Goal: Task Accomplishment & Management: Use online tool/utility

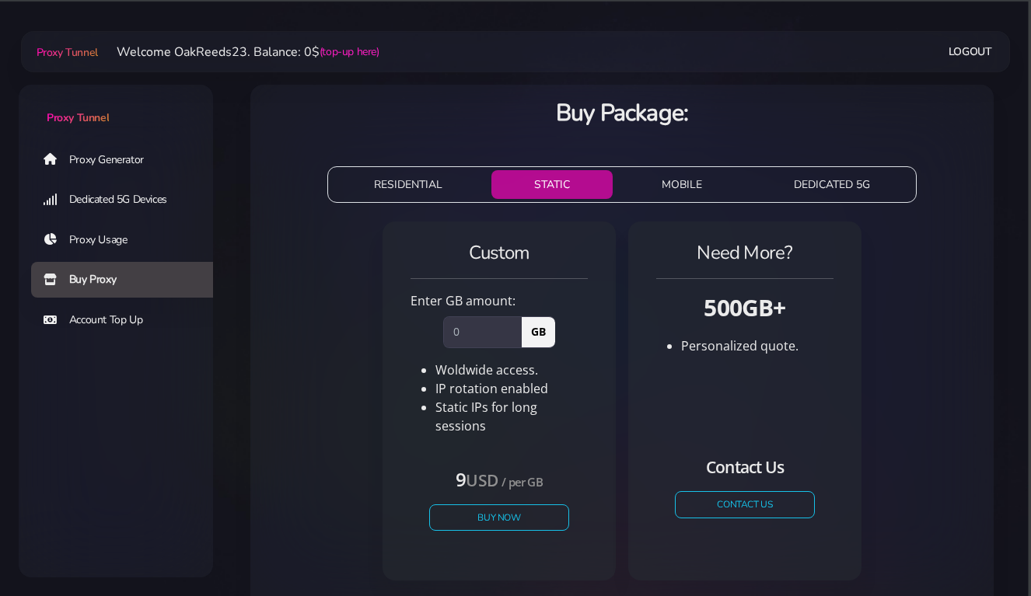
click at [414, 183] on button "RESIDENTIAL" at bounding box center [408, 184] width 154 height 29
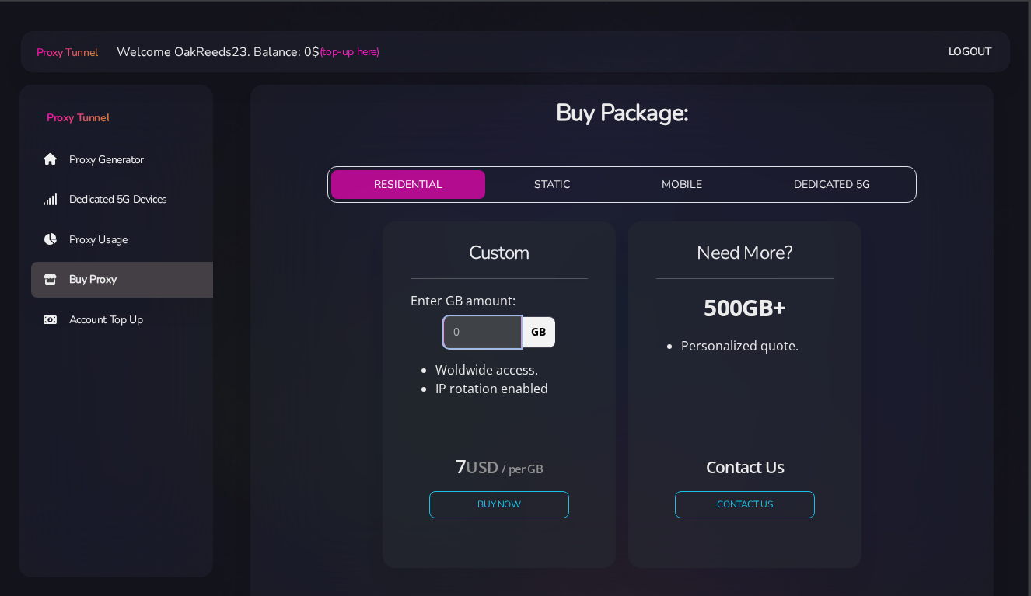
click at [460, 337] on input "number" at bounding box center [482, 331] width 79 height 31
drag, startPoint x: 449, startPoint y: 332, endPoint x: 425, endPoint y: 332, distance: 24.1
click at [425, 332] on div "GB" at bounding box center [499, 328] width 196 height 37
type input "1"
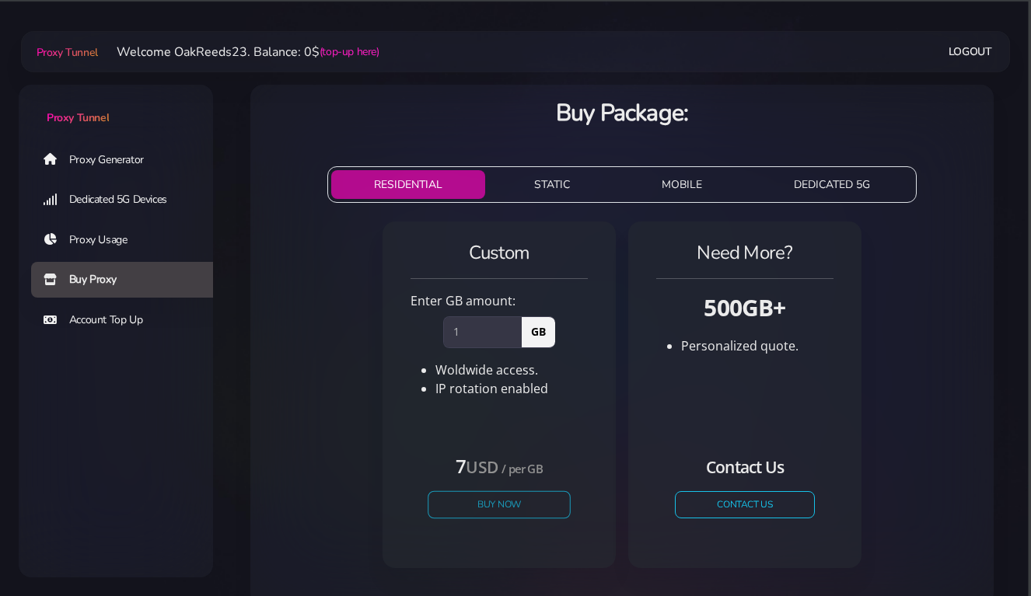
click at [492, 509] on button "Buy Now" at bounding box center [499, 504] width 143 height 27
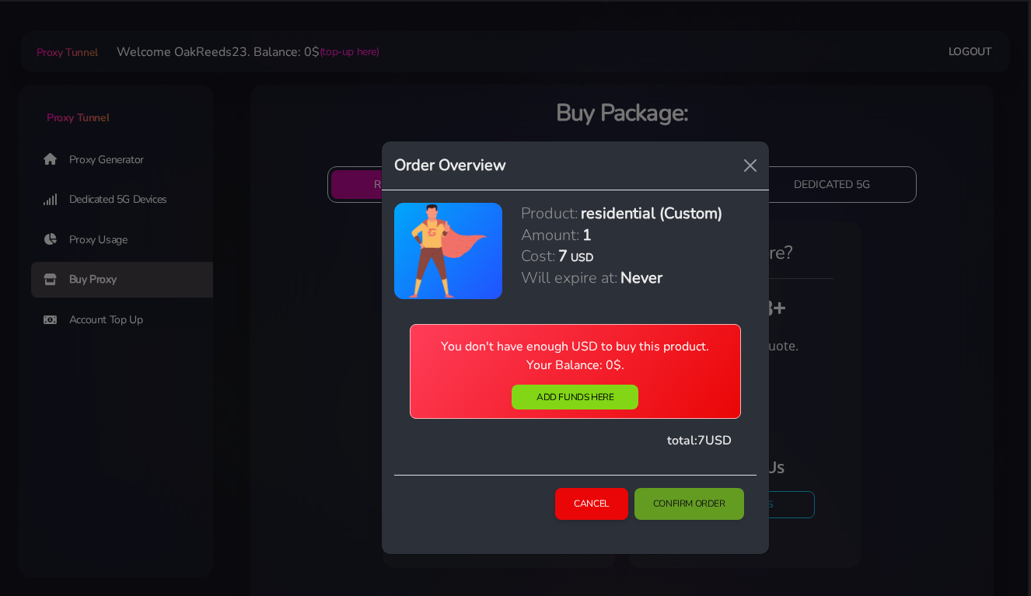
click at [683, 509] on div "Cancel Confirm Order" at bounding box center [575, 508] width 362 height 67
click at [589, 404] on link "ADD FUNDS HERE" at bounding box center [575, 397] width 127 height 25
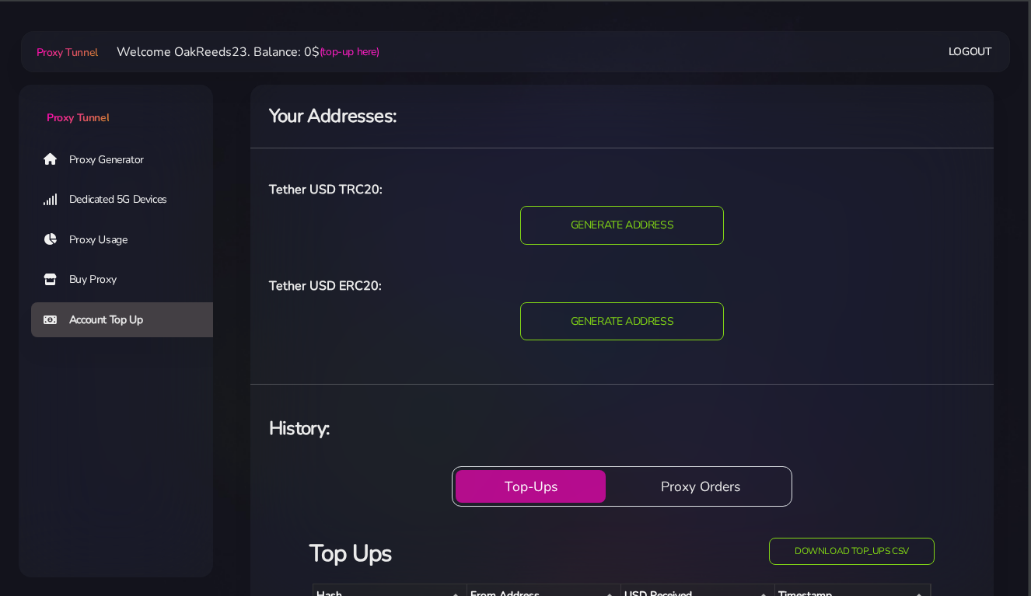
click at [84, 281] on link "Buy Proxy" at bounding box center [128, 280] width 194 height 36
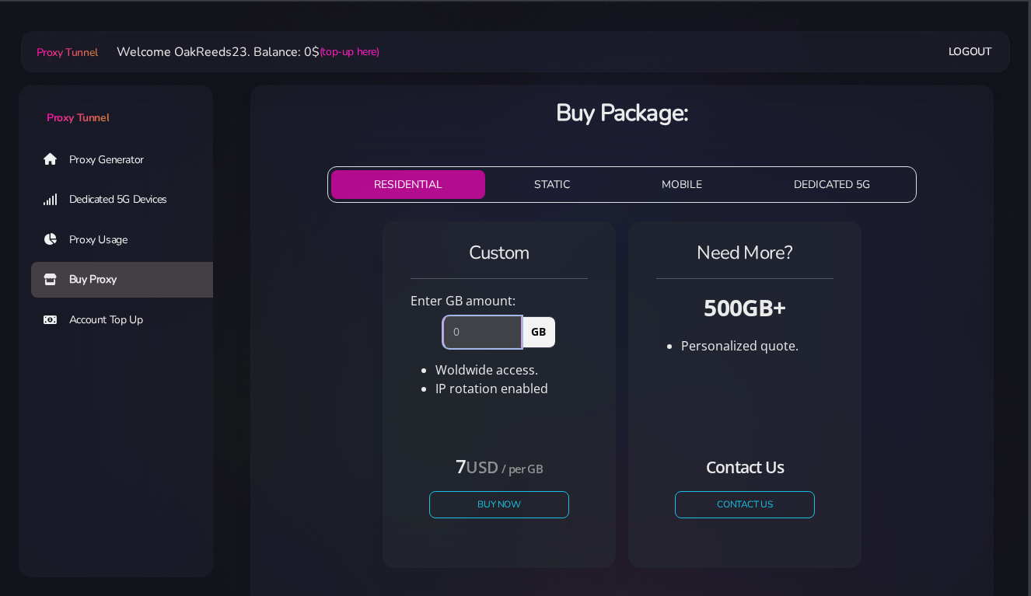
drag, startPoint x: 472, startPoint y: 331, endPoint x: 439, endPoint y: 330, distance: 33.4
click at [439, 330] on div "GB" at bounding box center [499, 328] width 131 height 37
type input "1"
click at [485, 502] on button "Buy Now" at bounding box center [499, 504] width 143 height 27
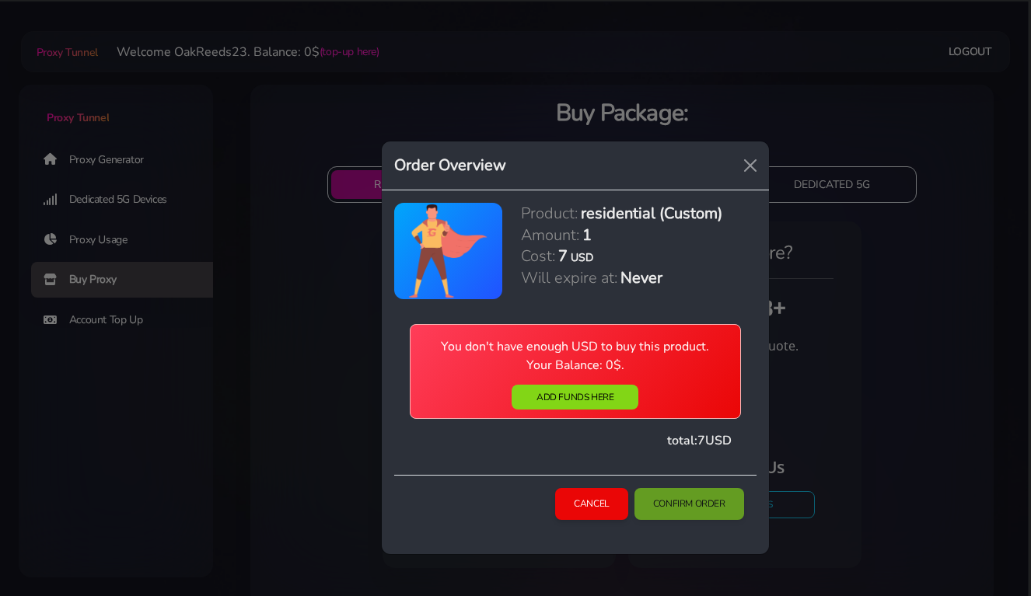
click at [505, 464] on div "You don't have enough USD to buy this product. Your Balance: 0$. ADD FUNDS HERE…" at bounding box center [575, 387] width 362 height 176
click at [537, 390] on link "ADD FUNDS HERE" at bounding box center [575, 397] width 127 height 25
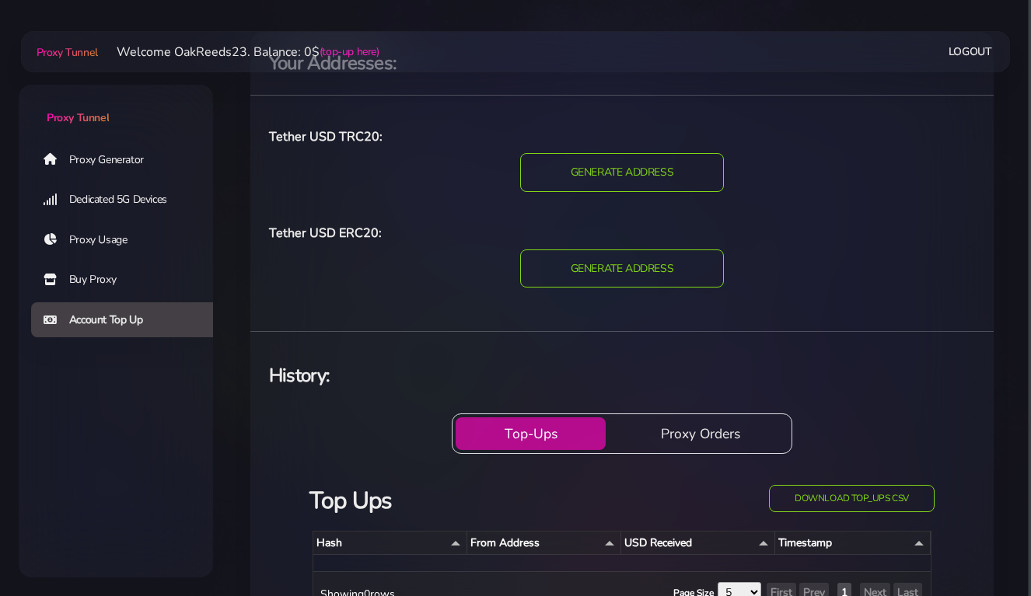
scroll to position [40, 0]
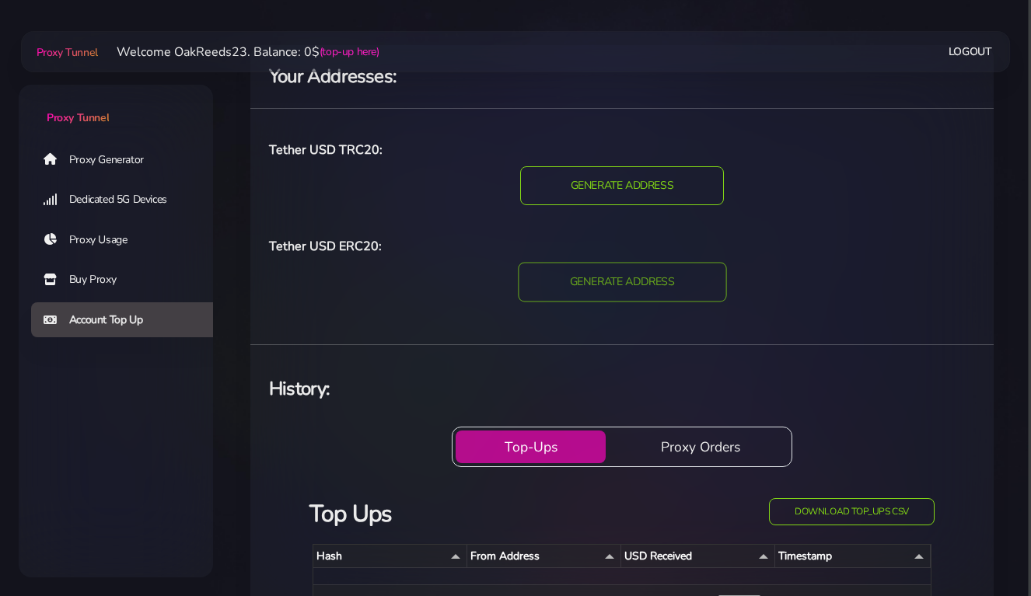
click at [589, 280] on input "GENERATE ADDRESS" at bounding box center [622, 282] width 208 height 40
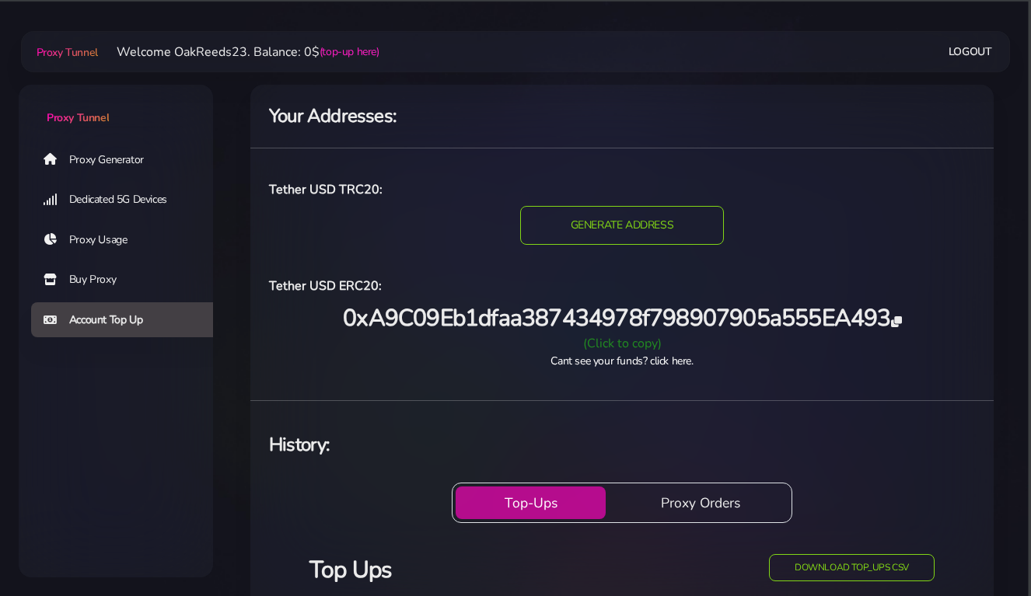
click at [638, 342] on div "(Click to copy)" at bounding box center [622, 343] width 725 height 19
click at [639, 384] on div "Tether USD TRC20: TRC20 GENERATE ADDRESS Tether USD ERC20: (Click to copy)" at bounding box center [621, 274] width 743 height 227
click at [660, 358] on link "Cant see your funds? click here." at bounding box center [622, 361] width 142 height 15
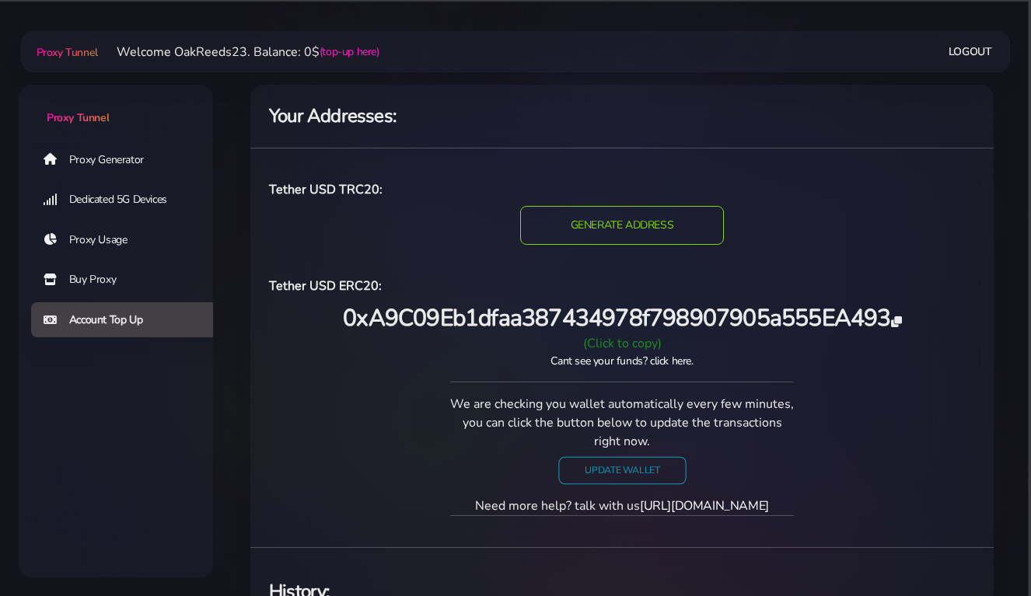
click at [638, 472] on input "Update Wallet" at bounding box center [622, 469] width 128 height 27
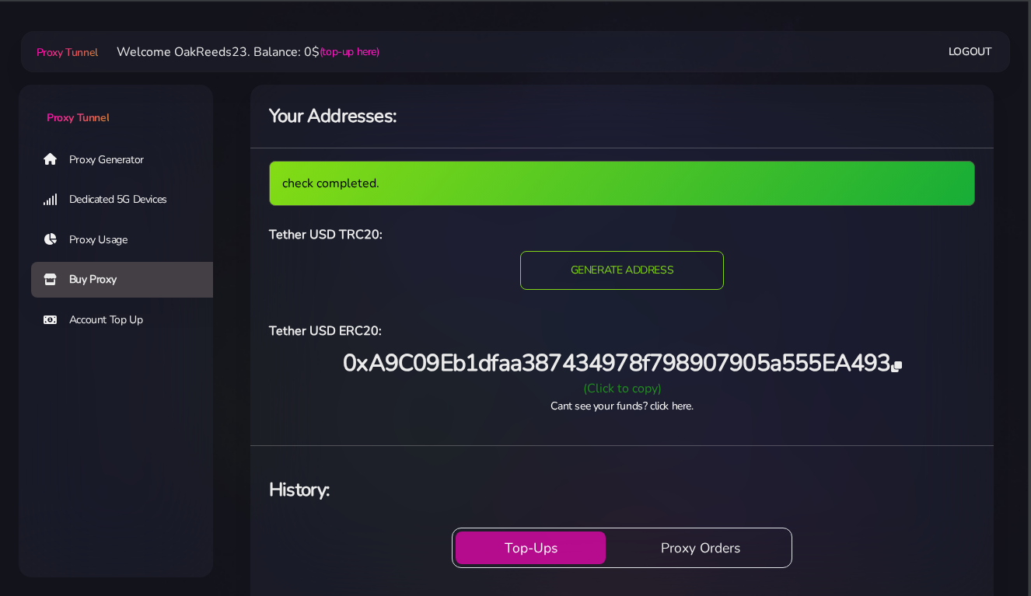
click at [627, 388] on div "(Click to copy)" at bounding box center [622, 388] width 725 height 19
click at [668, 407] on link "Cant see your funds? click here." at bounding box center [622, 406] width 142 height 15
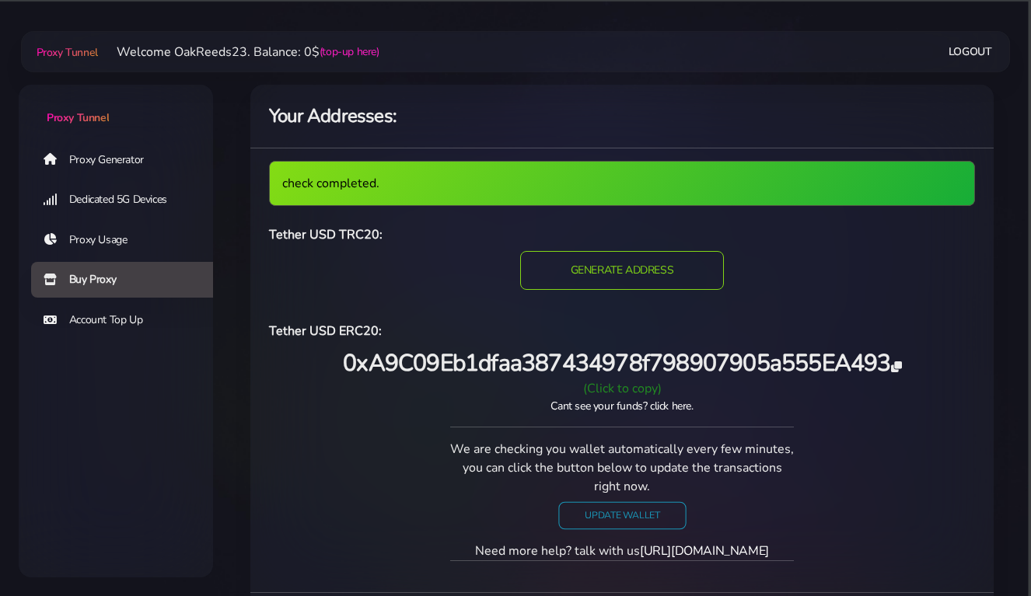
click at [626, 517] on input "Update Wallet" at bounding box center [622, 515] width 128 height 27
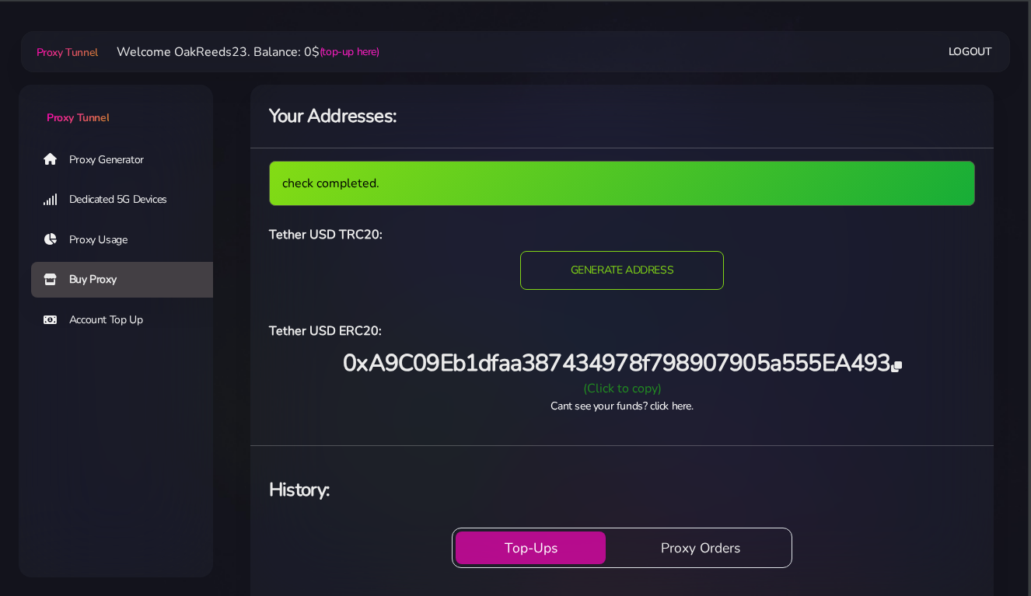
click at [642, 389] on div "(Click to copy)" at bounding box center [622, 388] width 725 height 19
click at [670, 403] on link "Cant see your funds? click here." at bounding box center [622, 406] width 142 height 15
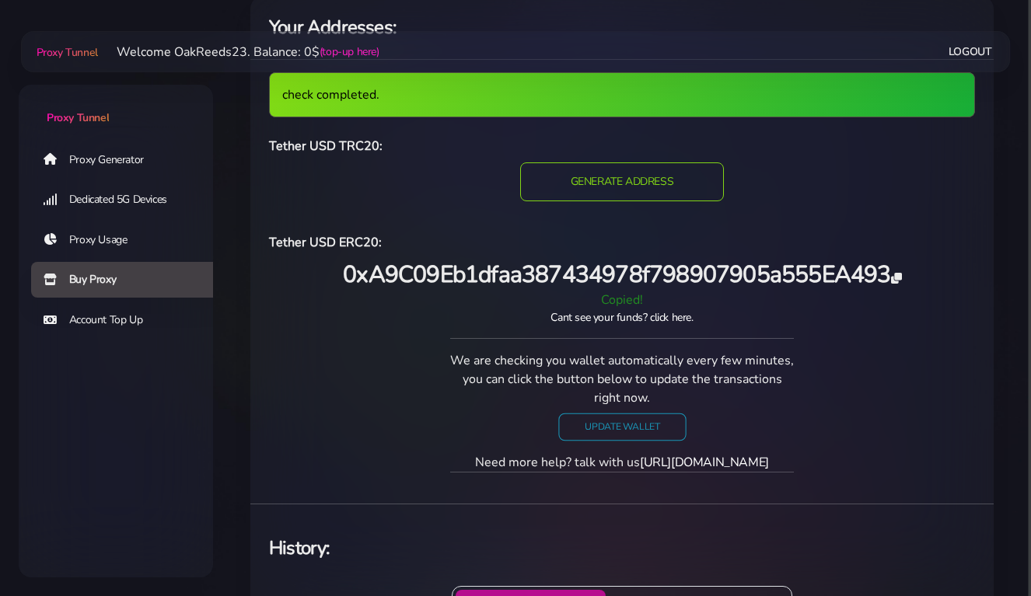
scroll to position [90, 0]
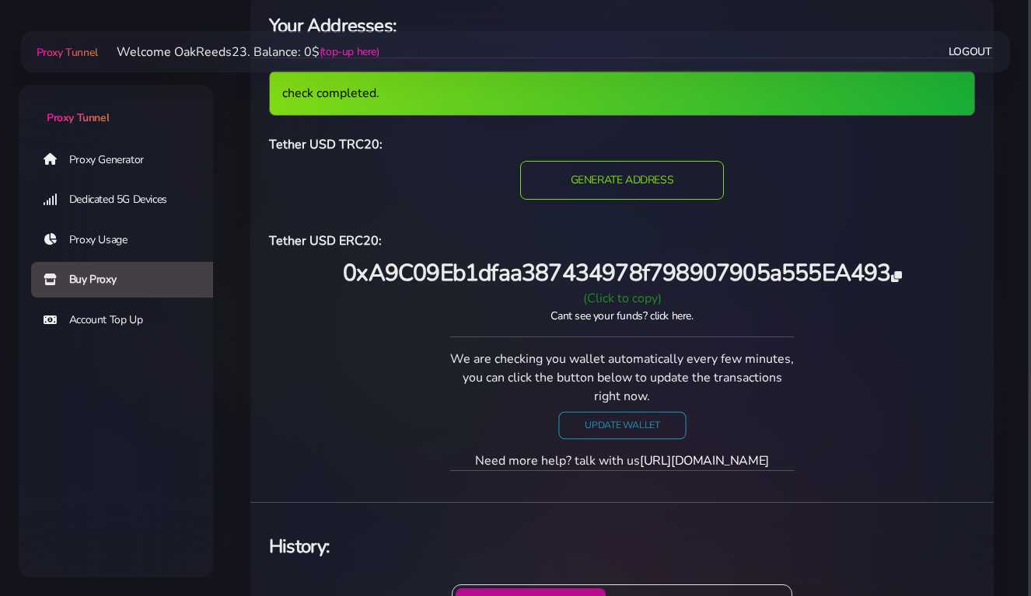
click at [623, 433] on input "Update Wallet" at bounding box center [622, 424] width 128 height 27
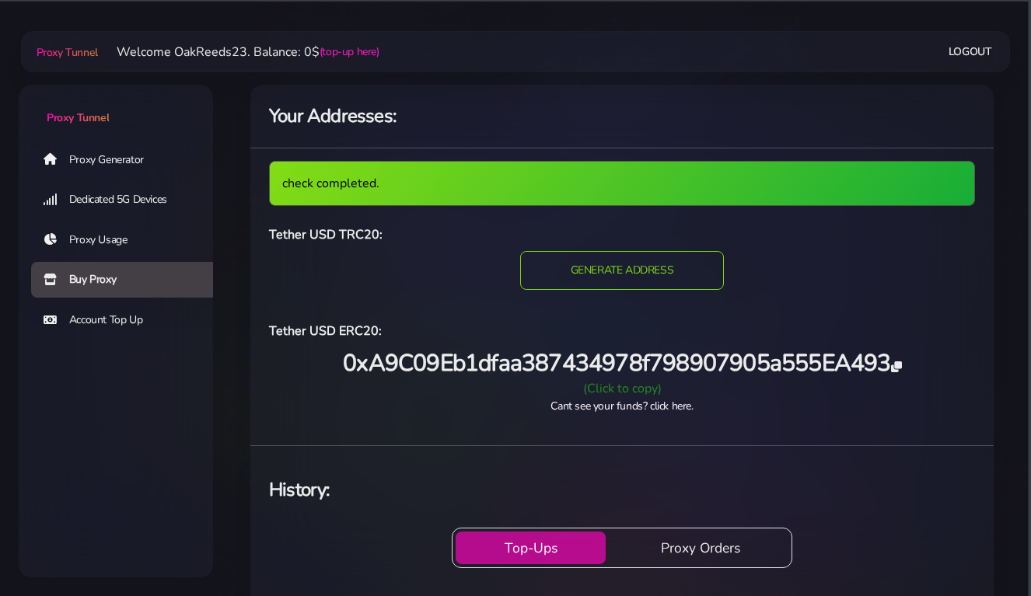
click at [667, 406] on link "Cant see your funds? click here." at bounding box center [622, 406] width 142 height 15
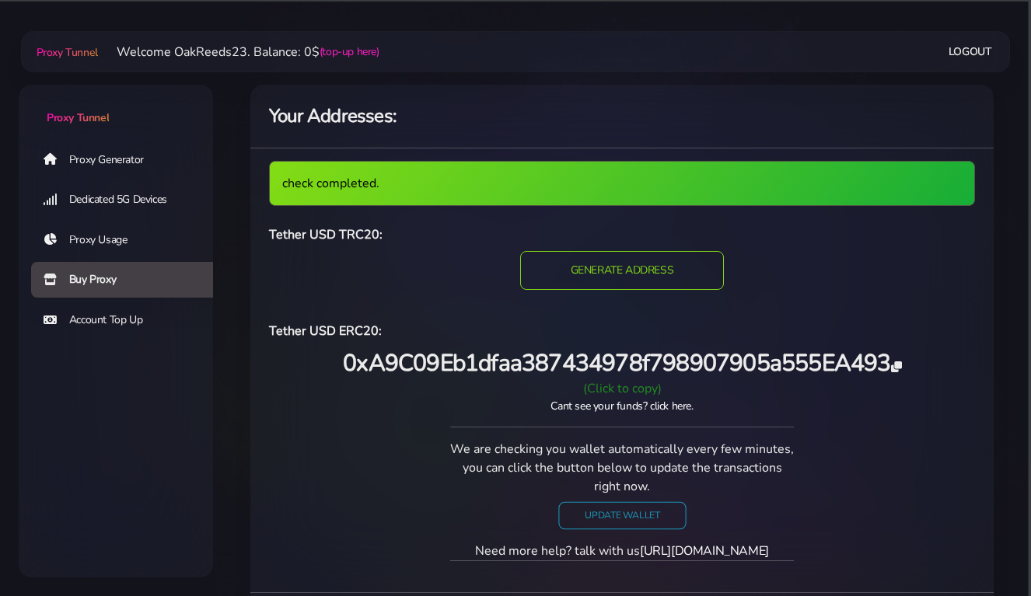
click at [624, 518] on input "Update Wallet" at bounding box center [622, 515] width 128 height 27
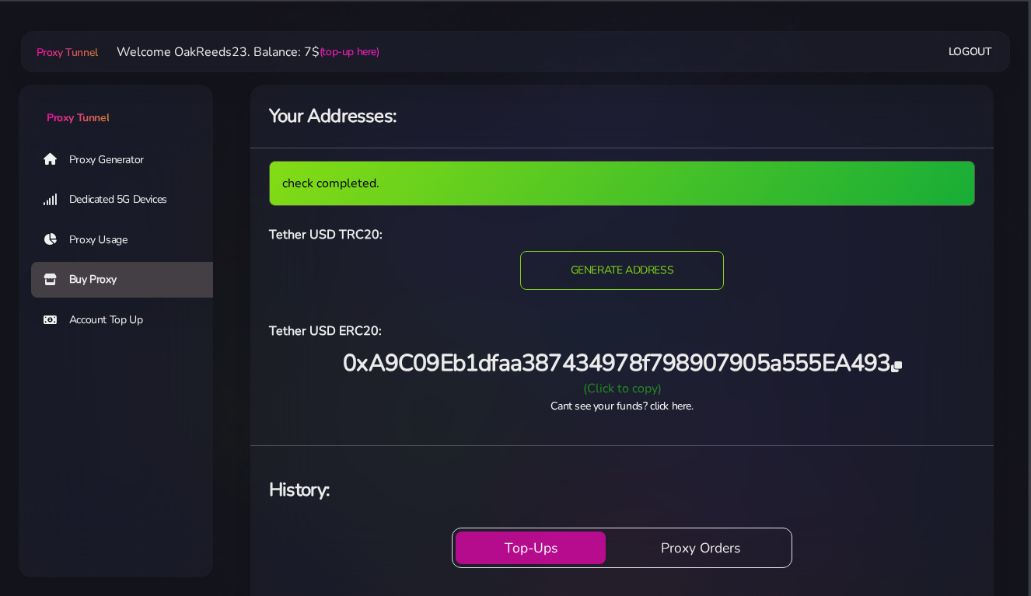
click at [106, 161] on link "Proxy Generator" at bounding box center [128, 160] width 194 height 36
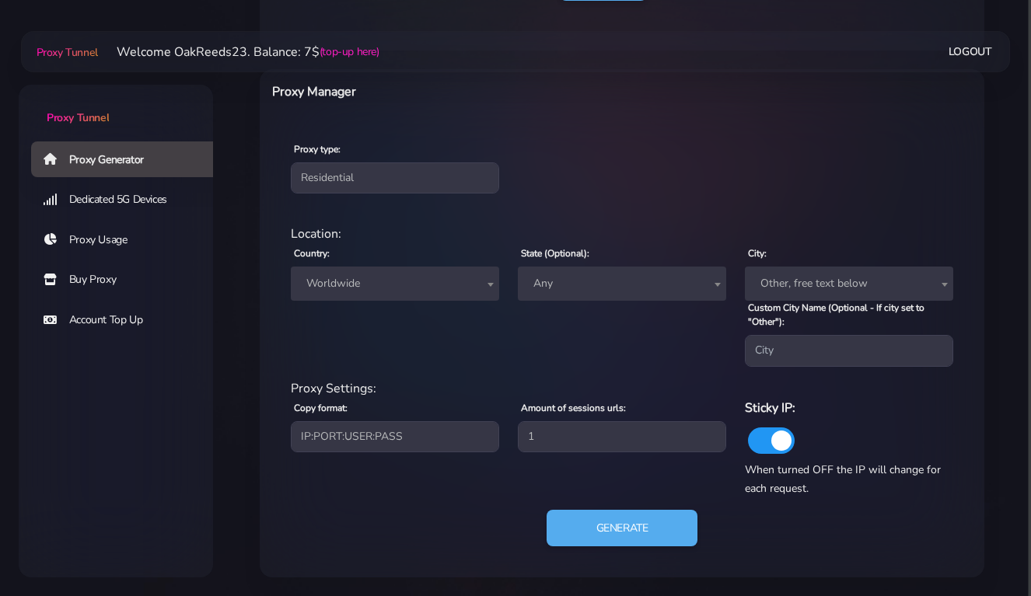
scroll to position [555, 0]
click at [99, 281] on link "Buy Proxy" at bounding box center [128, 280] width 194 height 36
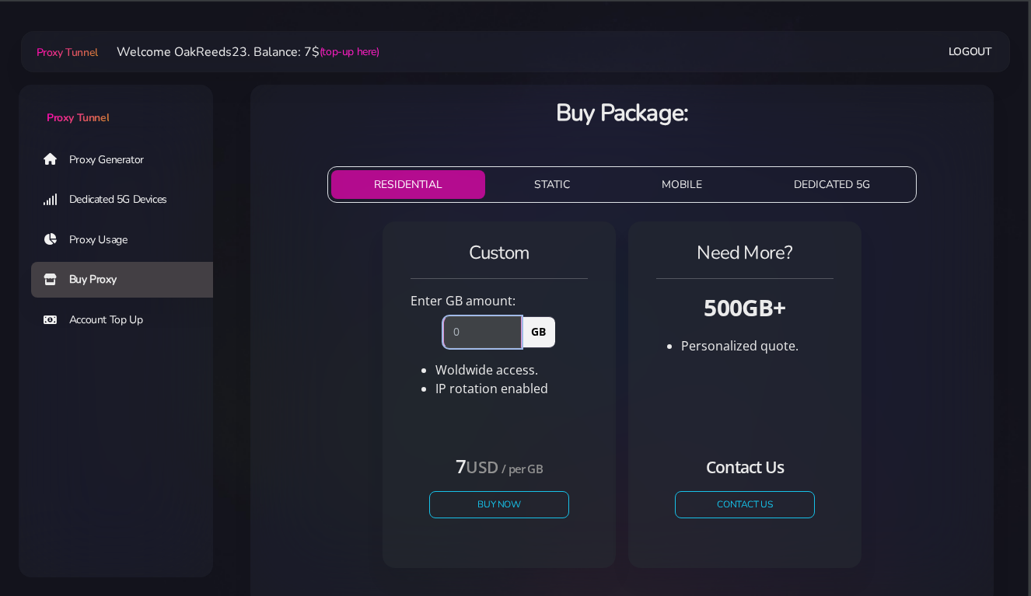
click at [463, 330] on input "number" at bounding box center [482, 331] width 79 height 31
type input "1"
click at [516, 502] on button "Buy Now" at bounding box center [499, 504] width 143 height 27
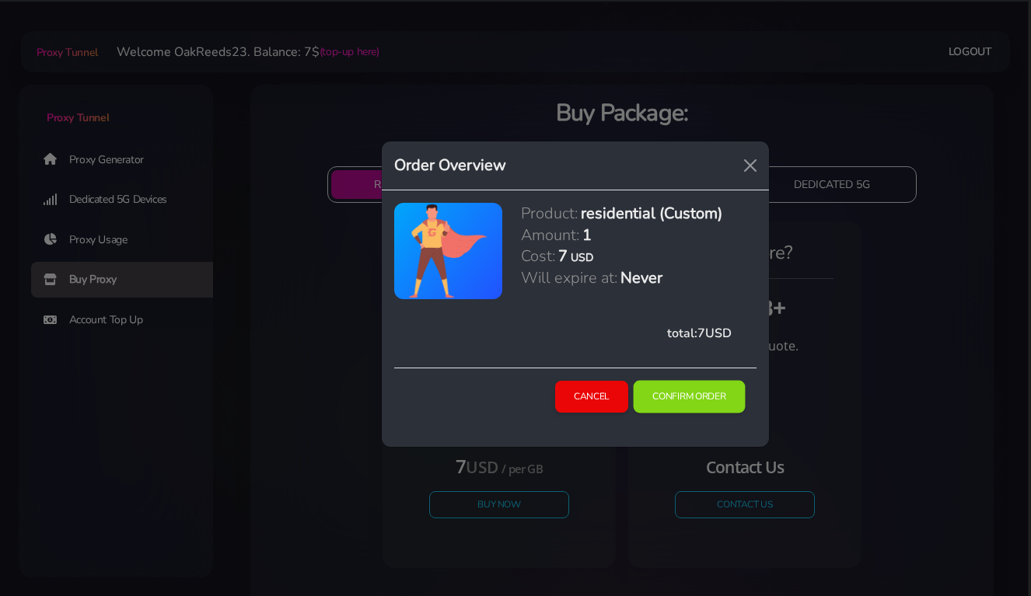
click at [682, 398] on button "Confirm Order" at bounding box center [689, 397] width 112 height 33
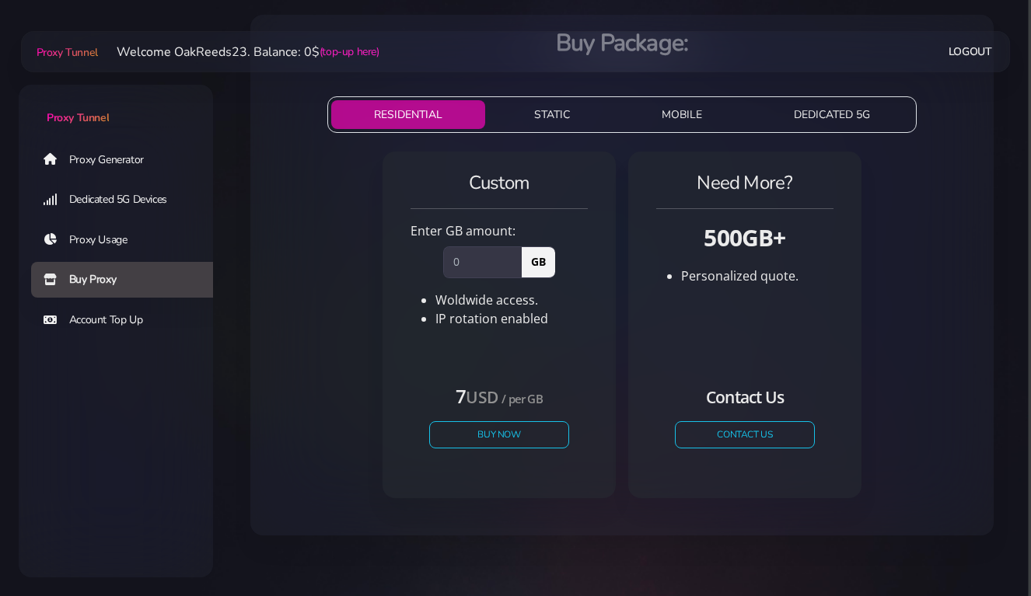
scroll to position [69, 0]
click at [96, 245] on link "Proxy Usage" at bounding box center [128, 240] width 194 height 36
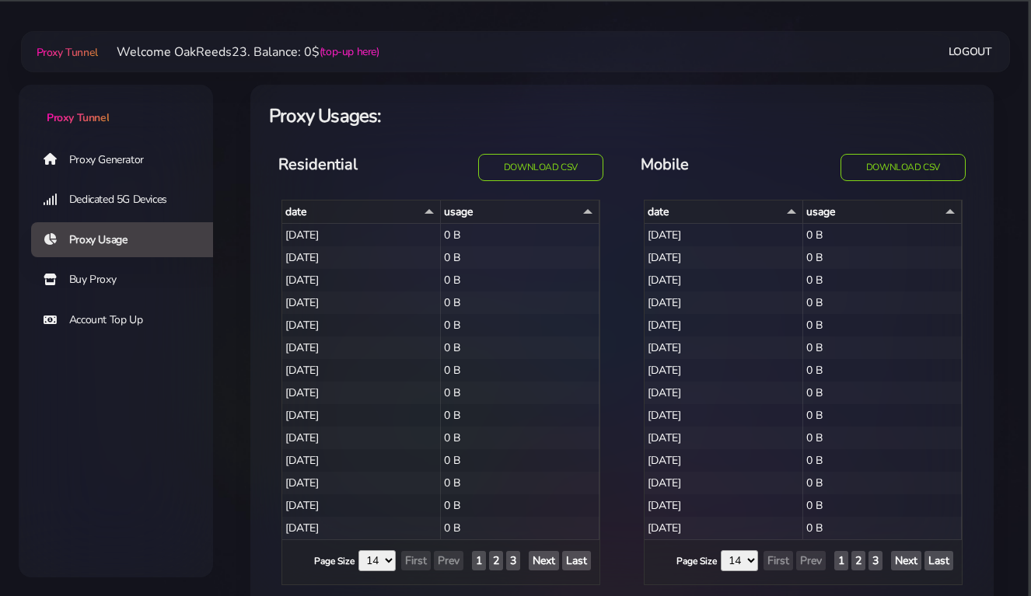
select select "14"
click at [69, 48] on span "Proxy Tunnel" at bounding box center [67, 52] width 61 height 15
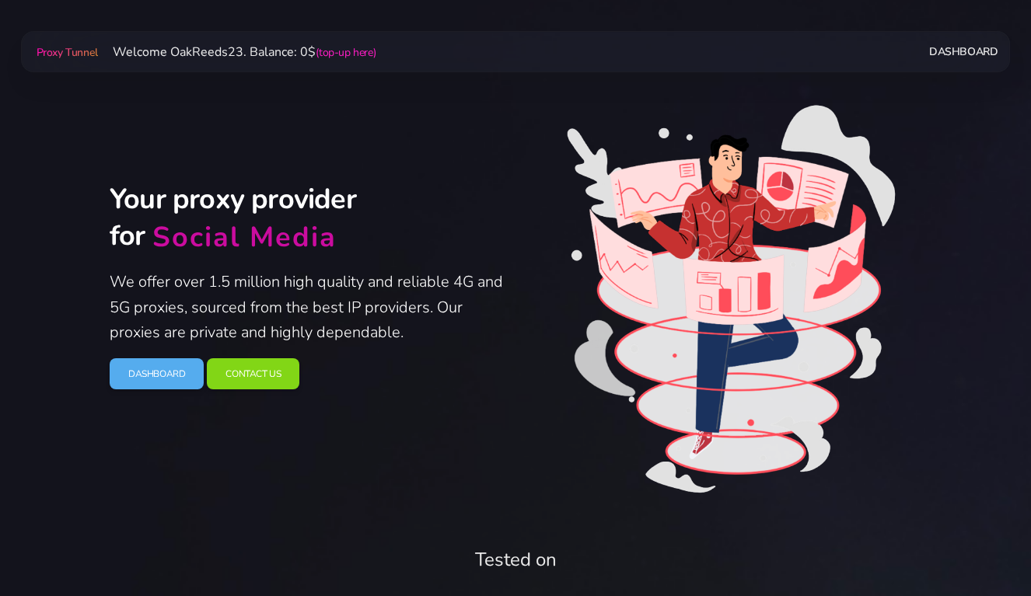
scroll to position [12, 1]
click at [970, 47] on link "Dashboard" at bounding box center [963, 51] width 68 height 29
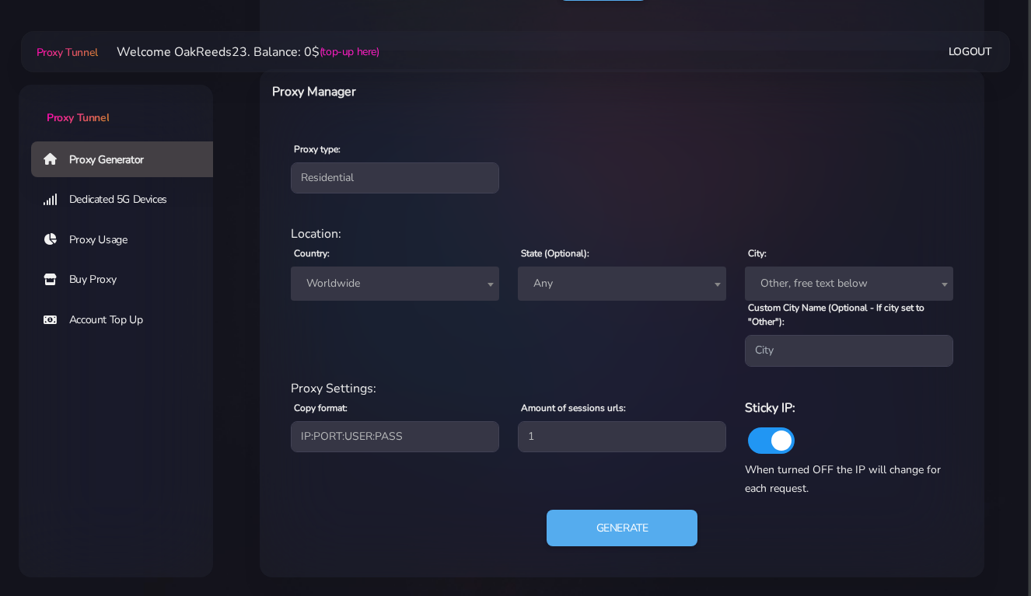
scroll to position [555, 0]
click at [623, 530] on button "Generate" at bounding box center [622, 529] width 155 height 38
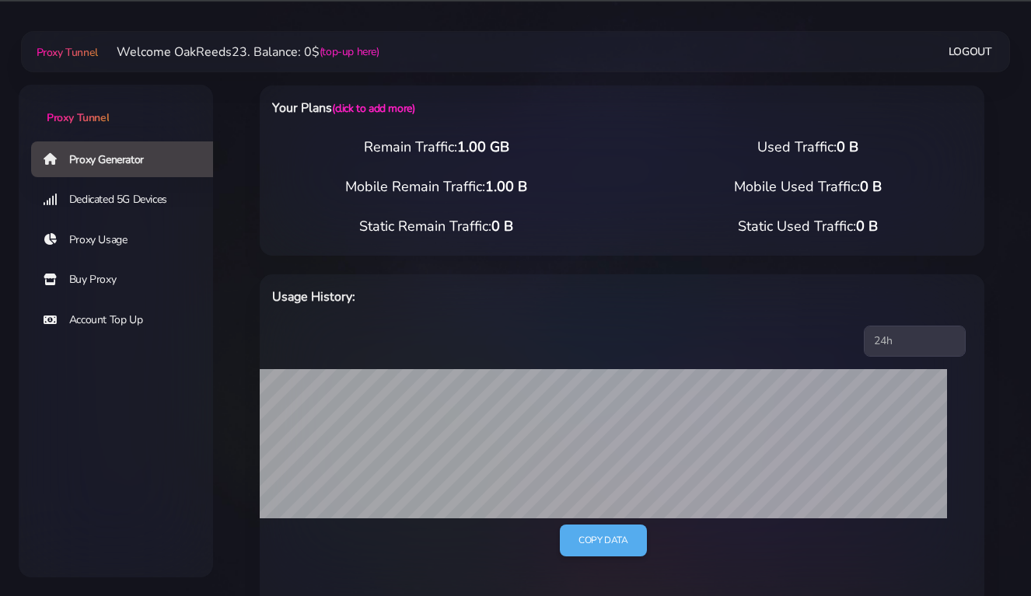
scroll to position [5, 0]
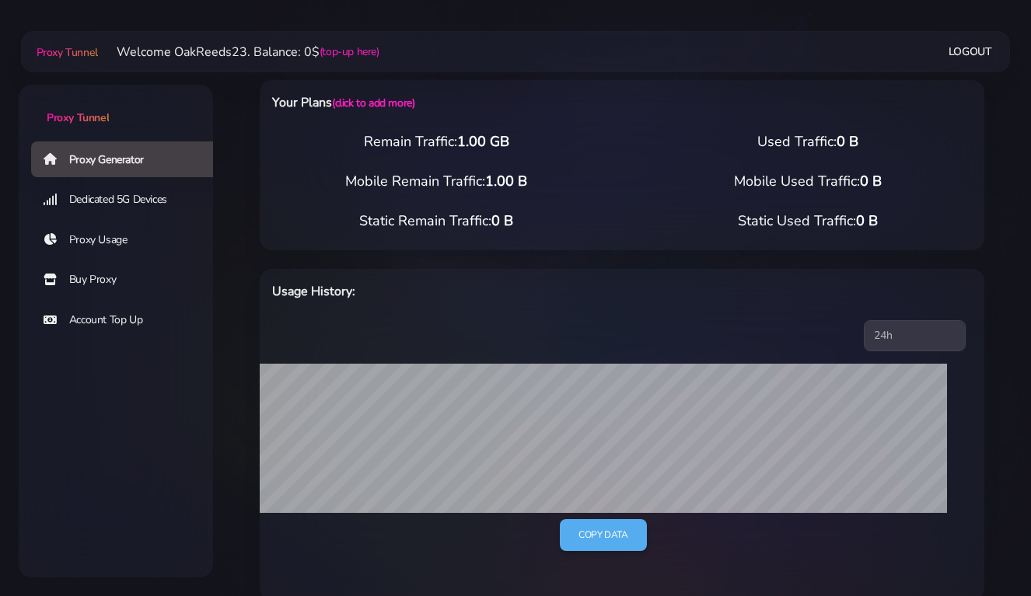
click at [92, 277] on link "Buy Proxy" at bounding box center [128, 280] width 194 height 36
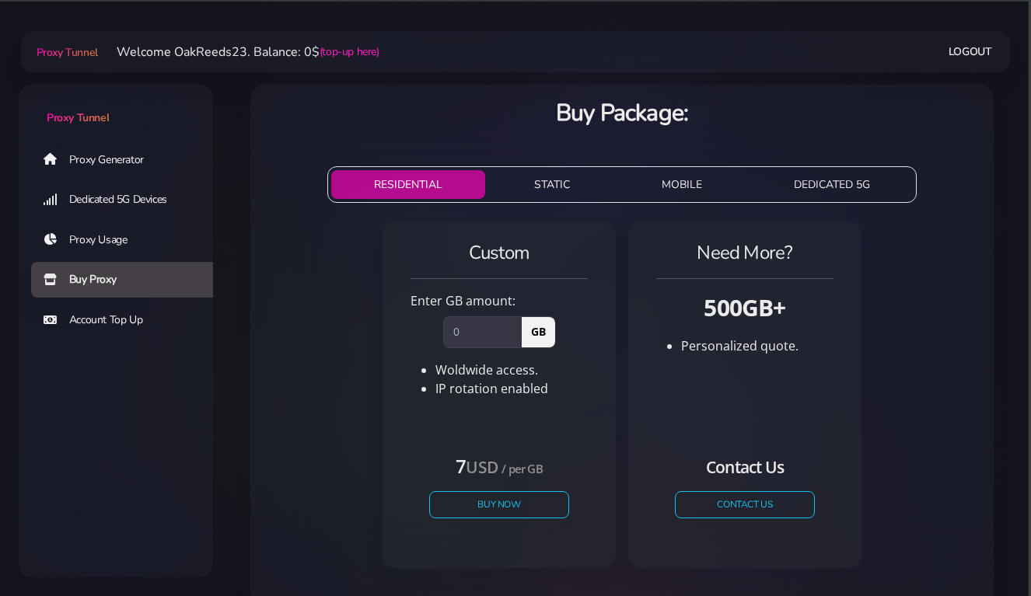
click at [221, 55] on li "Welcome OakReeds23. Balance: 0$ (top-up here)" at bounding box center [238, 52] width 281 height 19
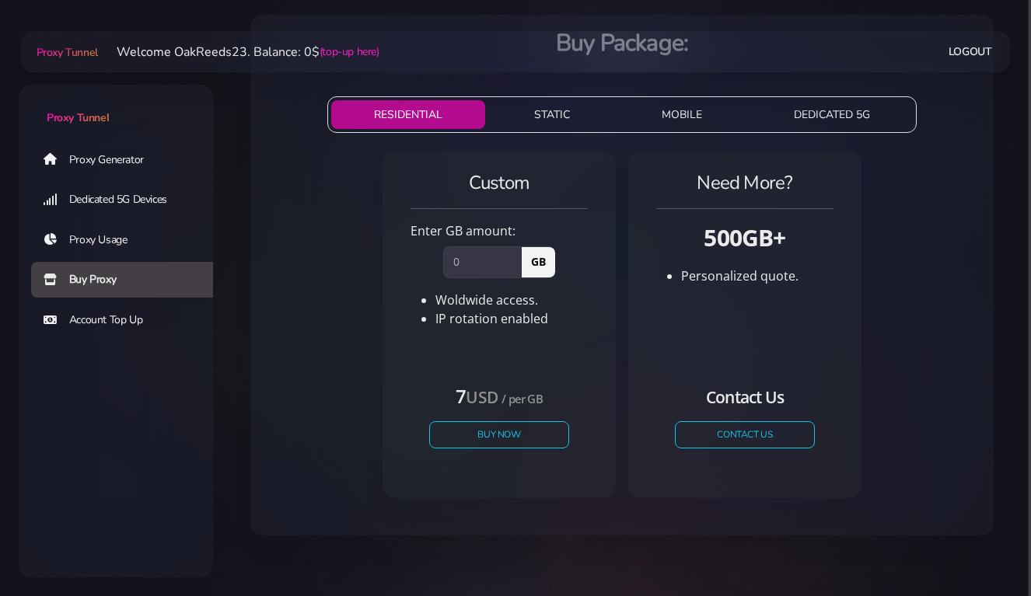
scroll to position [69, 0]
click at [139, 320] on link "Account Top Up" at bounding box center [128, 320] width 194 height 36
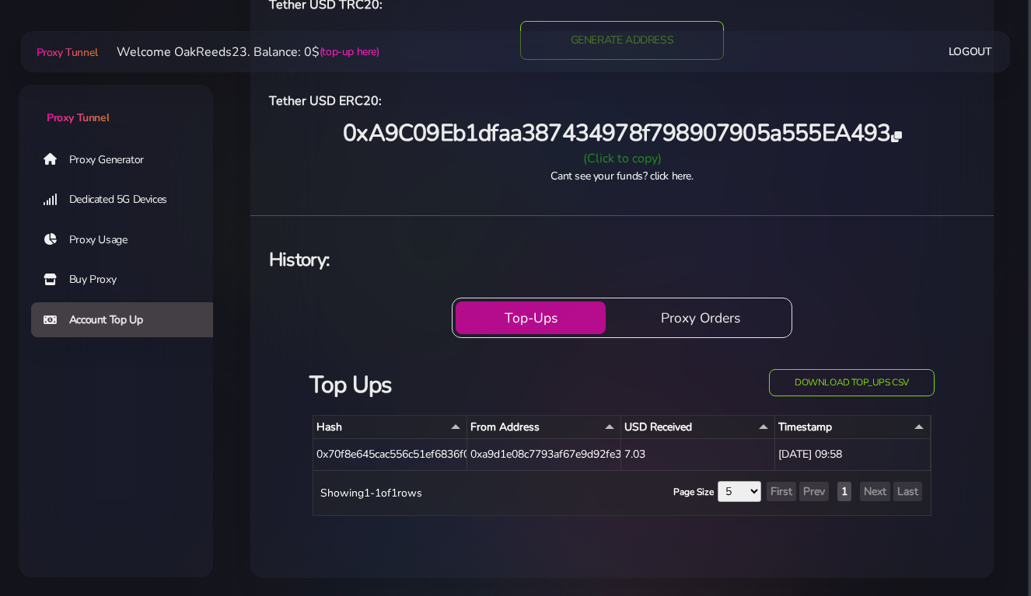
scroll to position [184, 0]
click at [406, 204] on div "Your Addresses: Tether USD TRC20: TRC20 GENERATE ADDRESS Tether USD ERC20: of" at bounding box center [621, 239] width 743 height 679
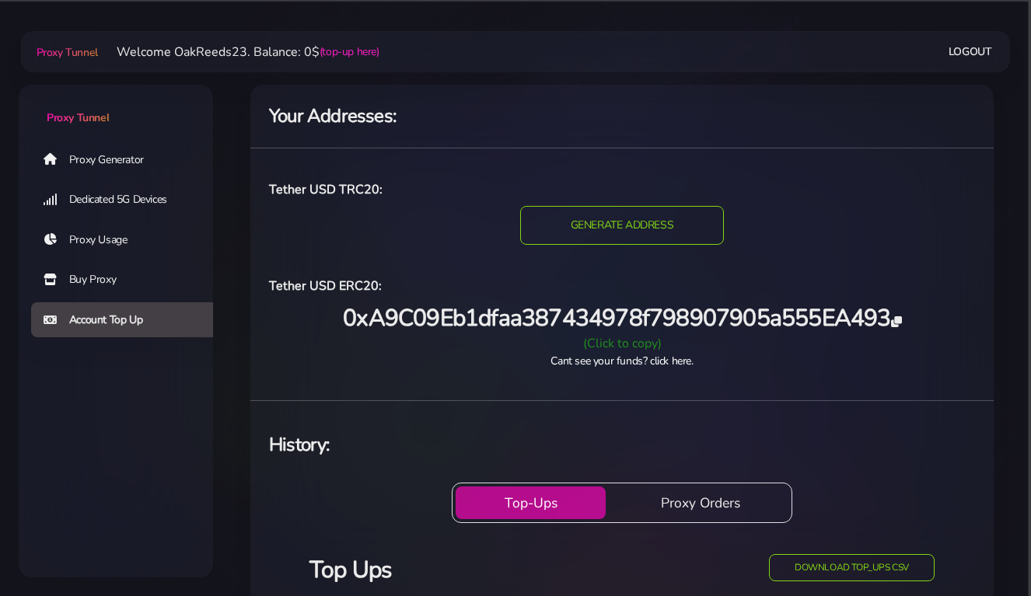
scroll to position [0, 0]
click at [87, 281] on link "Buy Proxy" at bounding box center [128, 280] width 194 height 36
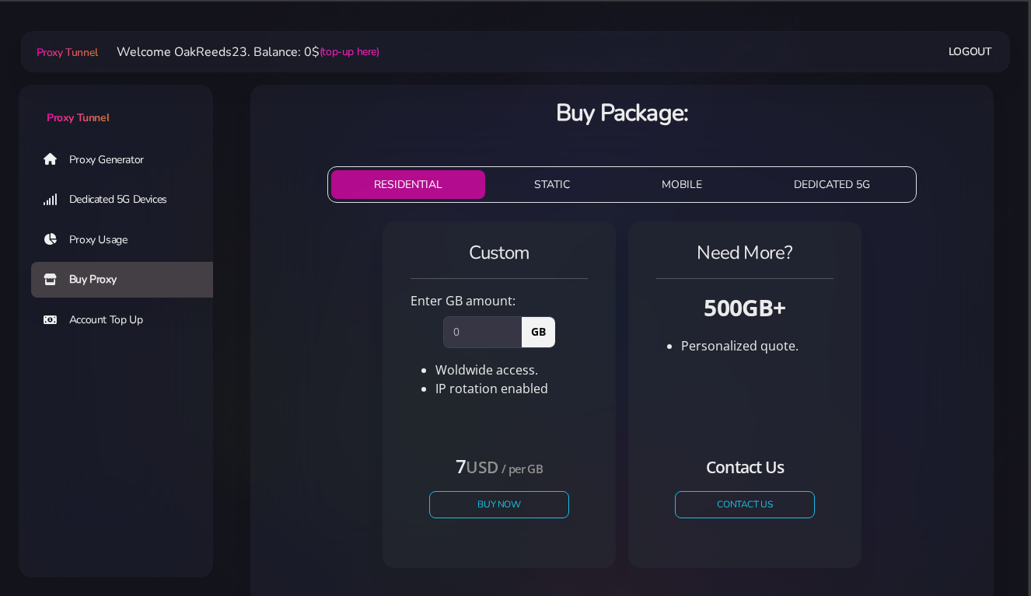
click at [95, 239] on link "Proxy Usage" at bounding box center [128, 240] width 194 height 36
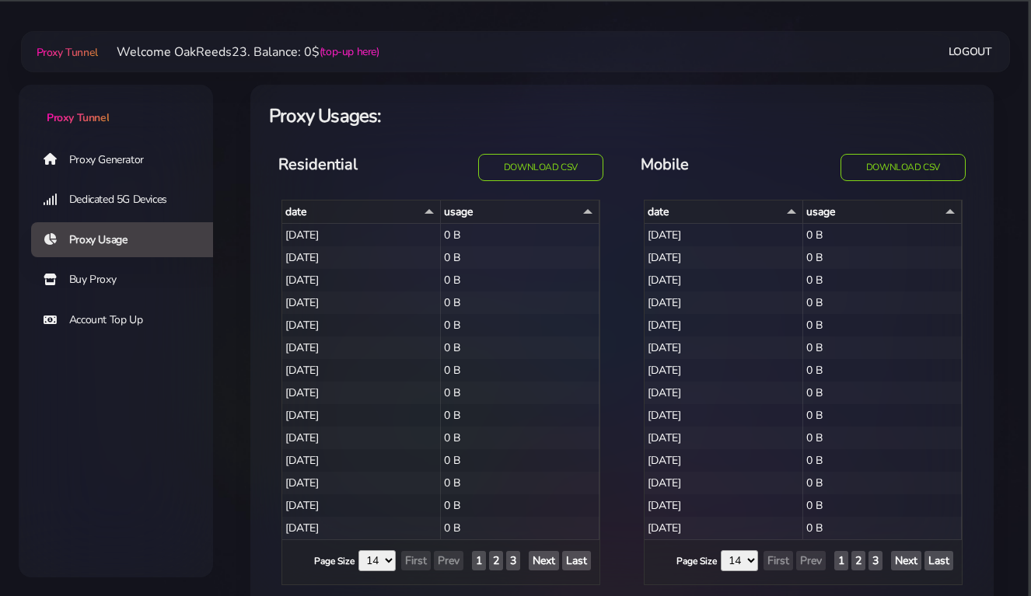
select select "14"
click at [548, 166] on button "Download CSV" at bounding box center [541, 167] width 128 height 27
click at [109, 163] on link "Proxy Generator" at bounding box center [128, 160] width 194 height 36
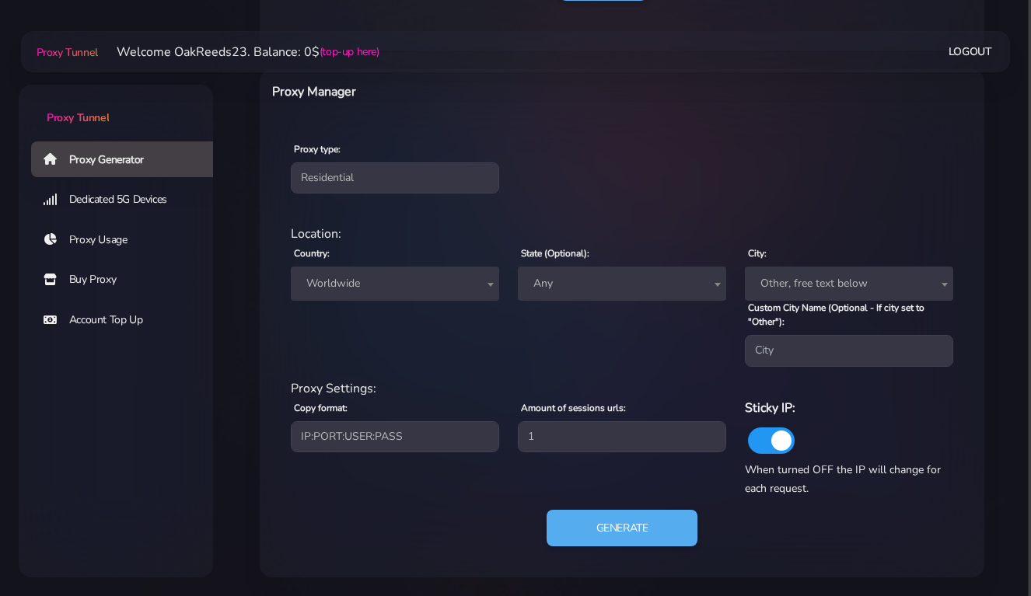
scroll to position [555, 0]
click at [608, 524] on button "Generate" at bounding box center [622, 529] width 155 height 38
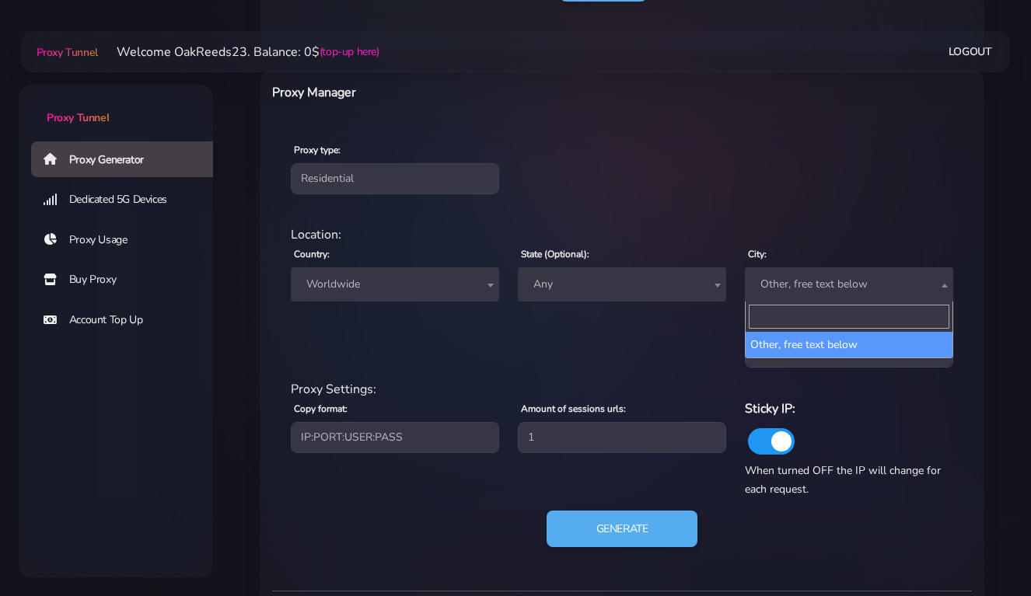
click at [802, 271] on span "Other, free text below" at bounding box center [849, 284] width 208 height 34
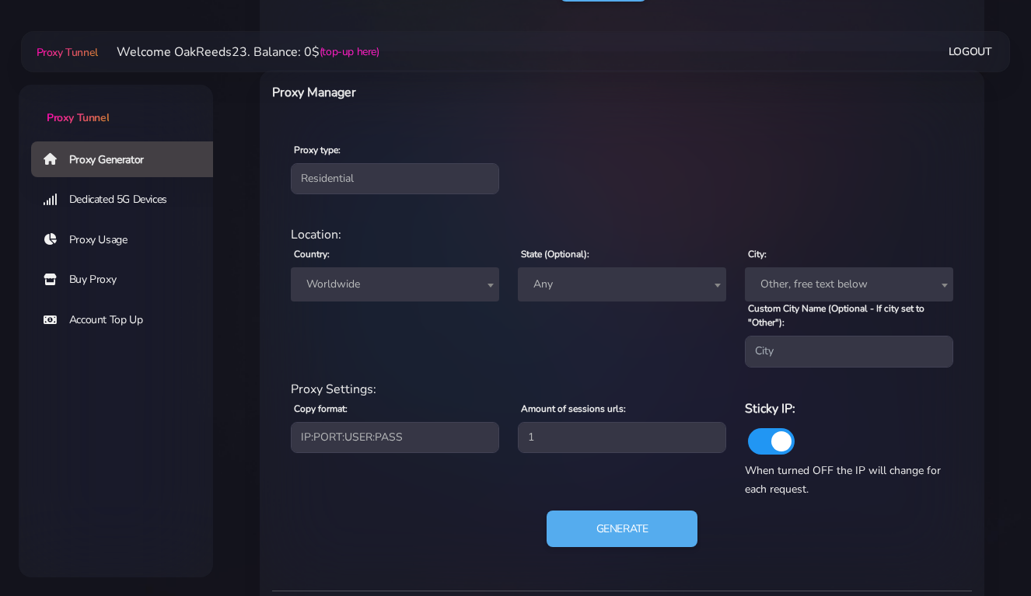
click at [575, 386] on div "Proxy Settings:" at bounding box center [621, 389] width 681 height 19
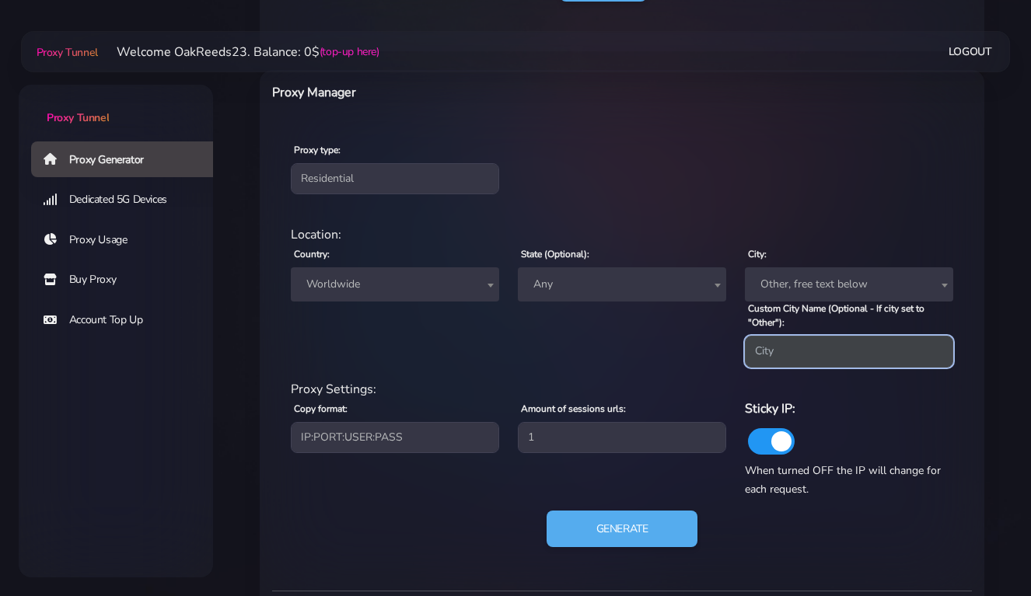
click at [795, 359] on input "Custom City Name (Optional - If city set to "Other"):" at bounding box center [849, 351] width 208 height 31
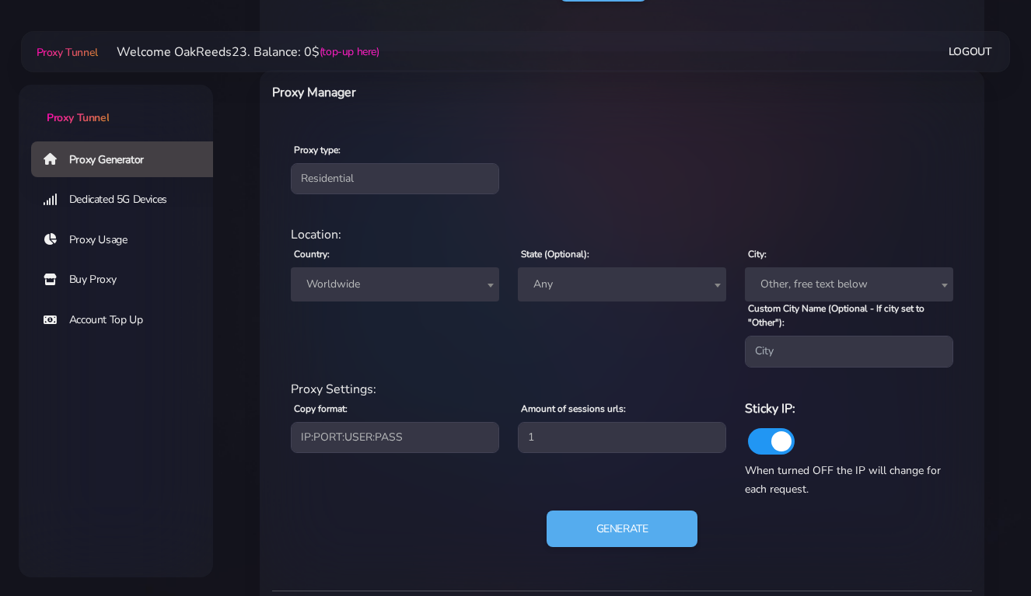
click at [660, 345] on div "State (Optional): Any Any" at bounding box center [622, 305] width 227 height 123
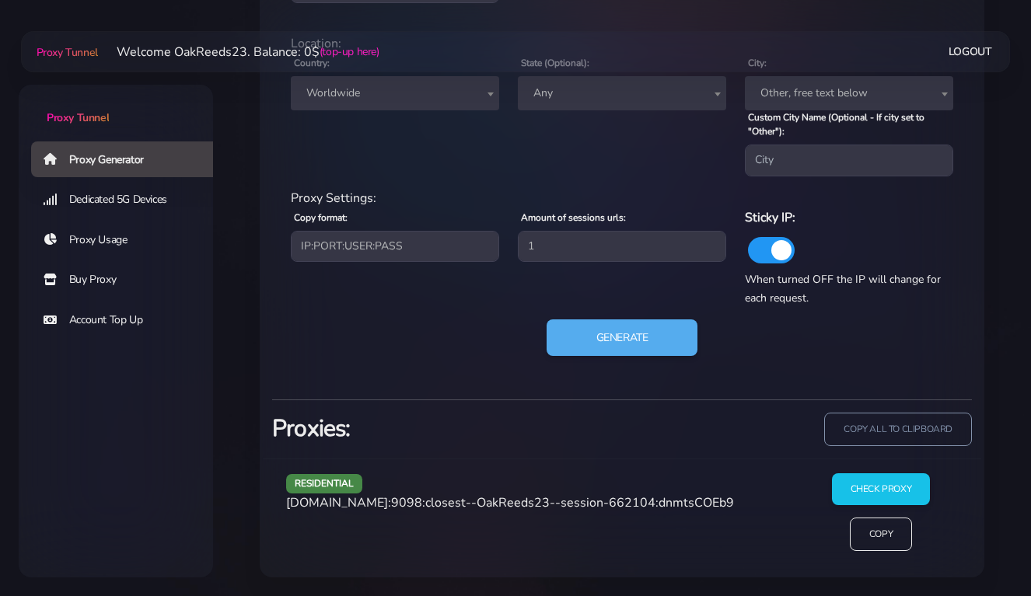
scroll to position [745, 0]
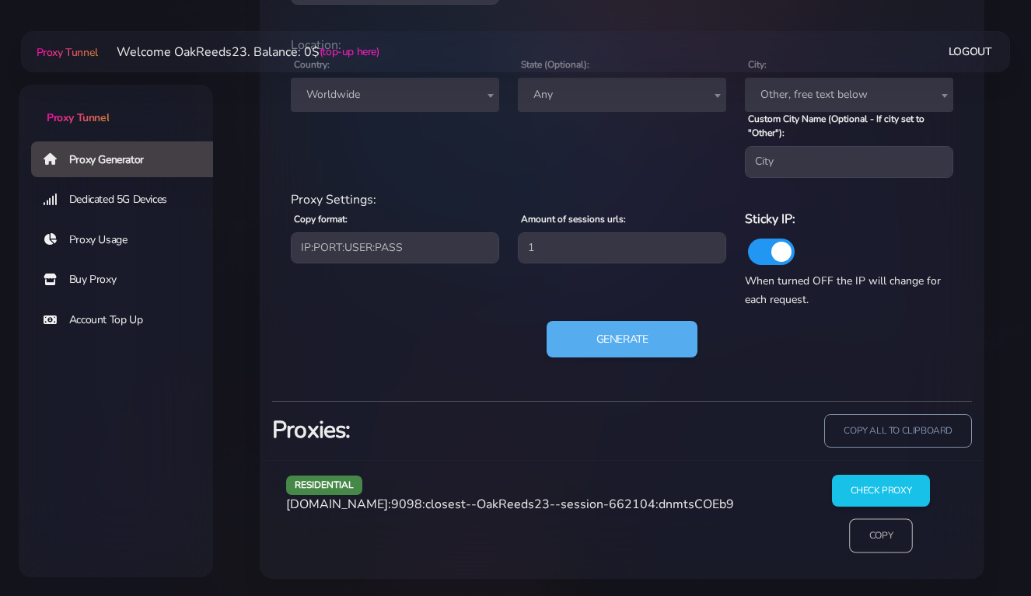
click at [869, 536] on input "Copy" at bounding box center [881, 536] width 64 height 34
click at [666, 414] on div "copy all to clipboard" at bounding box center [801, 437] width 359 height 46
click at [860, 537] on input "Copy" at bounding box center [881, 536] width 64 height 34
click at [707, 475] on div "residential [DOMAIN_NAME]:9098:closest--OakReeds23--session-662104:dnmtsCOEb9" at bounding box center [536, 520] width 518 height 90
click at [662, 460] on div "residential [DOMAIN_NAME]:9098:closest--OakReeds23--session-662104:dnmtsCOEb9 C…" at bounding box center [622, 519] width 718 height 119
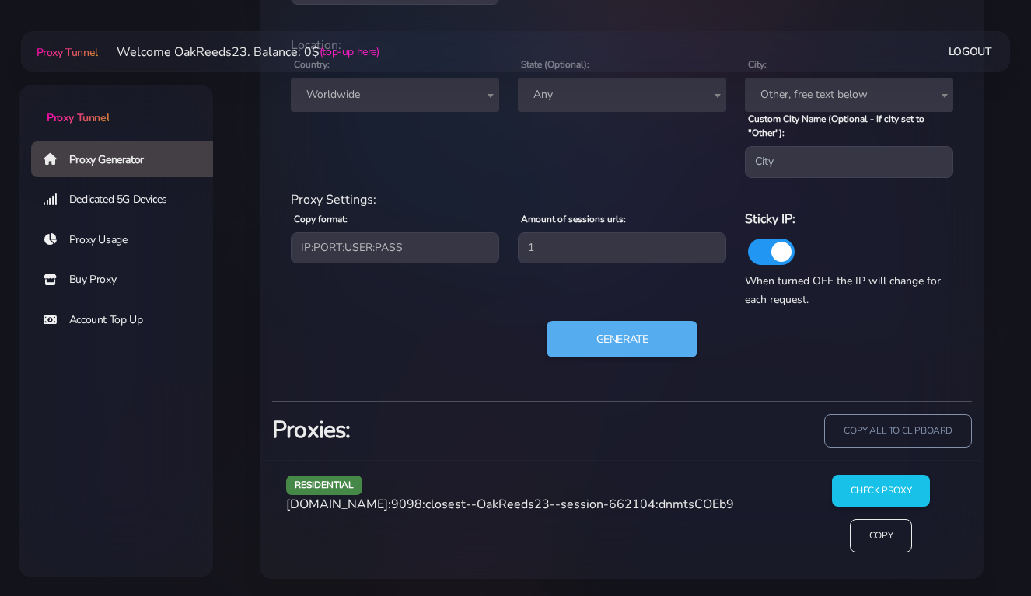
click at [654, 553] on div "residential [DOMAIN_NAME]:9098:closest--OakReeds23--session-662104:dnmtsCOEb9" at bounding box center [536, 520] width 518 height 90
drag, startPoint x: 427, startPoint y: 503, endPoint x: 649, endPoint y: 497, distance: 222.5
click at [649, 497] on span "[DOMAIN_NAME]:9098:closest--OakReeds23--session-662104:dnmtsCOEb9" at bounding box center [510, 504] width 448 height 17
copy span "closest--OakReeds23--session-662104"
click at [661, 484] on div "residential [DOMAIN_NAME]:9098:closest--OakReeds23--session-662104:dnmtsCOEb9" at bounding box center [536, 520] width 518 height 90
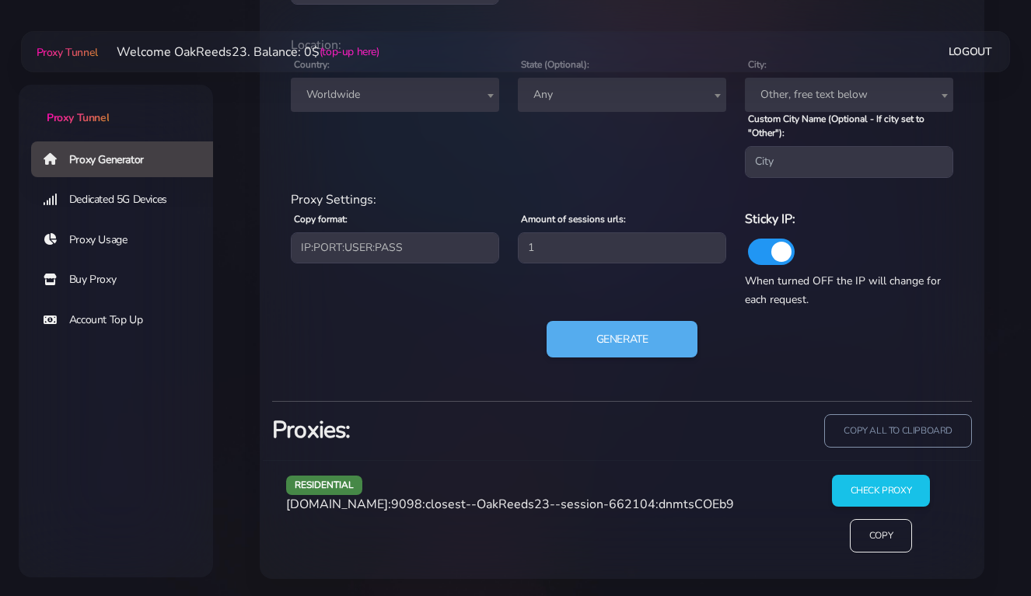
click at [533, 502] on span "[DOMAIN_NAME]:9098:closest--OakReeds23--session-662104:dnmtsCOEb9" at bounding box center [510, 504] width 448 height 17
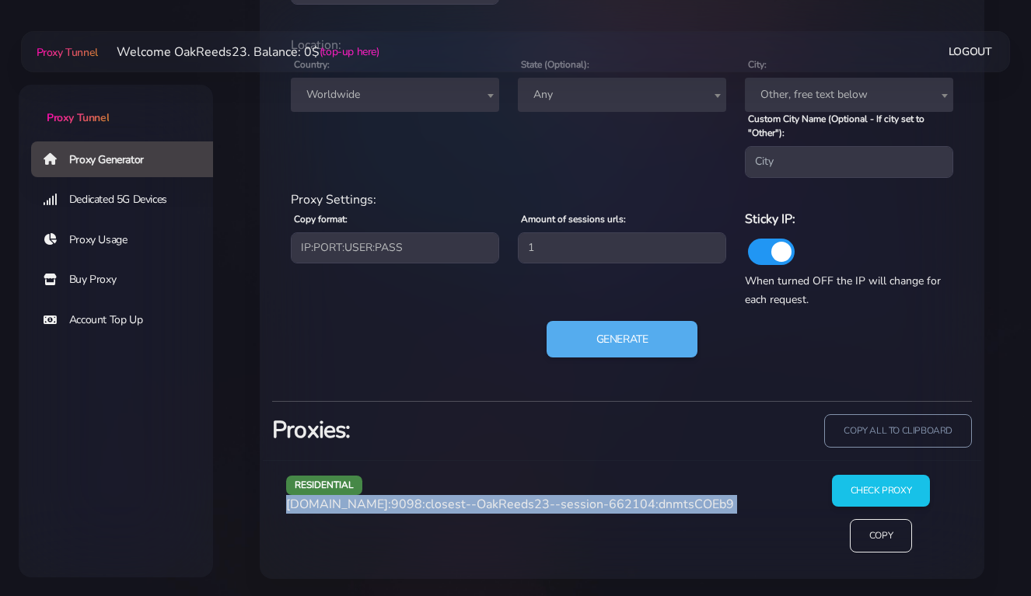
click at [532, 502] on span "[DOMAIN_NAME]:9098:closest--OakReeds23--session-662104:dnmtsCOEb9" at bounding box center [510, 504] width 448 height 17
copy div "[DOMAIN_NAME]:9098:closest--OakReeds23--session-662104:dnmtsCOEb9"
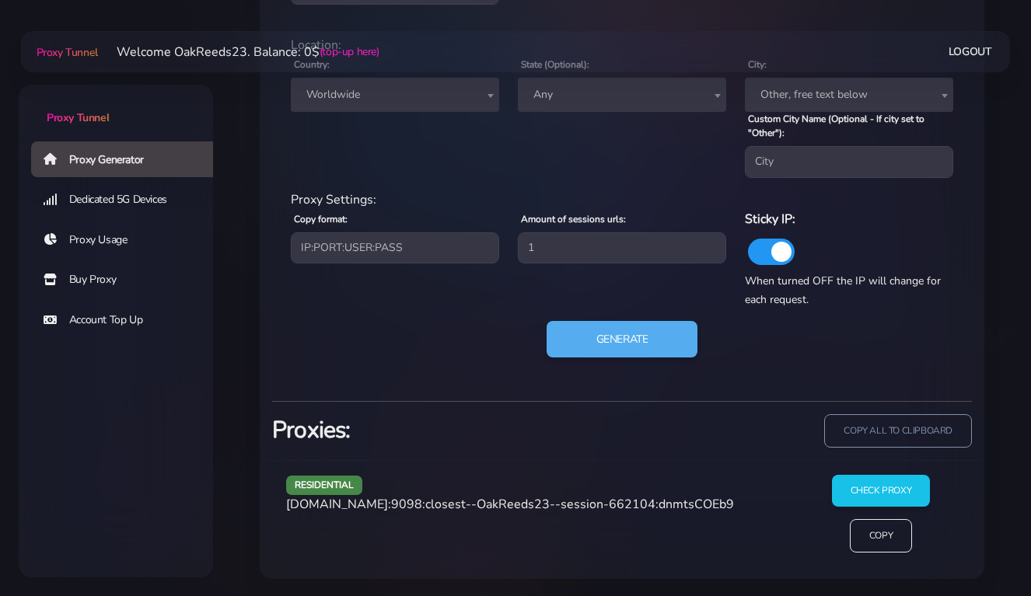
click at [574, 445] on h3 "Proxies:" at bounding box center [442, 430] width 341 height 32
click at [722, 374] on div "residential Location: Country: Worldwide [GEOGRAPHIC_DATA] [GEOGRAPHIC_DATA] [G…" at bounding box center [622, 205] width 700 height 365
click at [858, 492] on input "Check Proxy" at bounding box center [880, 491] width 100 height 33
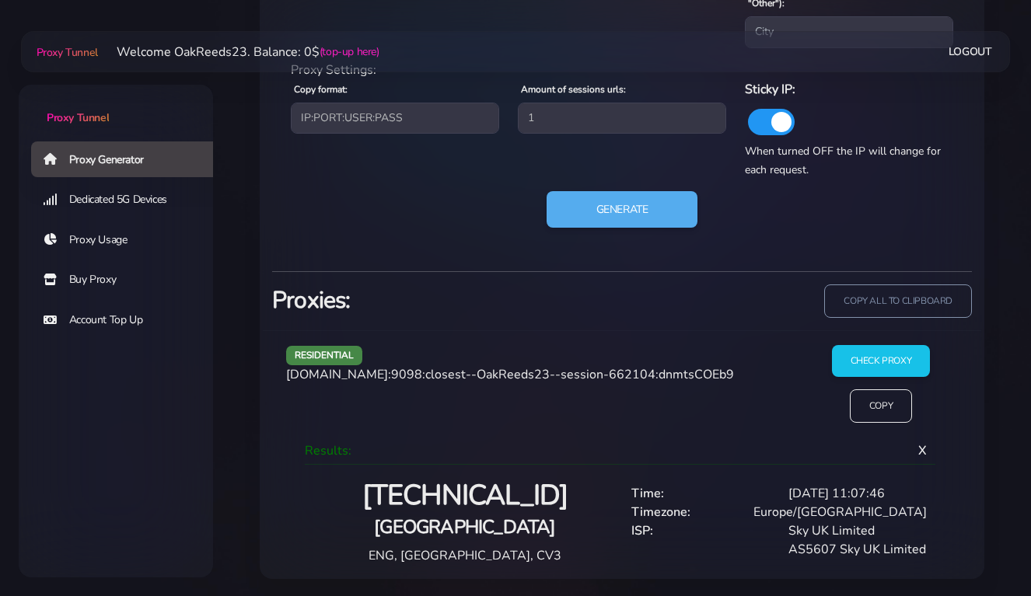
scroll to position [874, 0]
click at [866, 409] on input "Copy" at bounding box center [881, 407] width 64 height 34
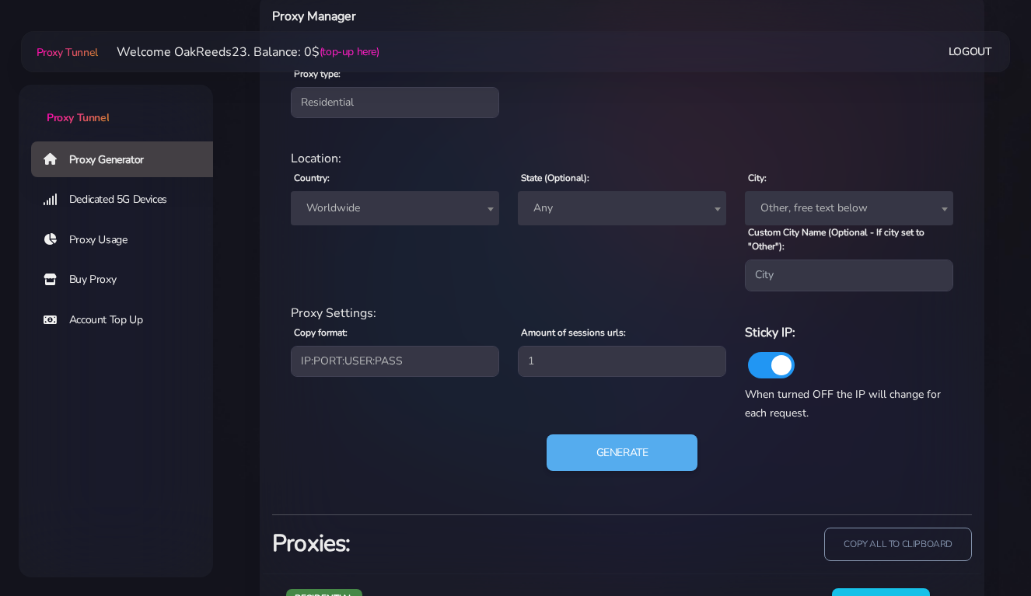
scroll to position [606, 0]
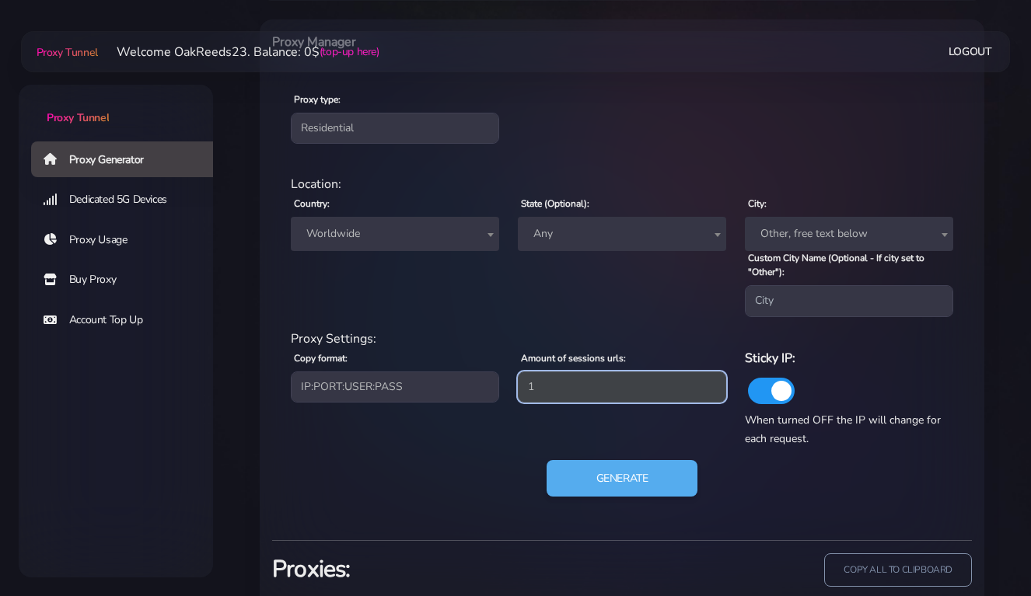
type input "0"
click at [711, 392] on input "0" at bounding box center [622, 387] width 208 height 31
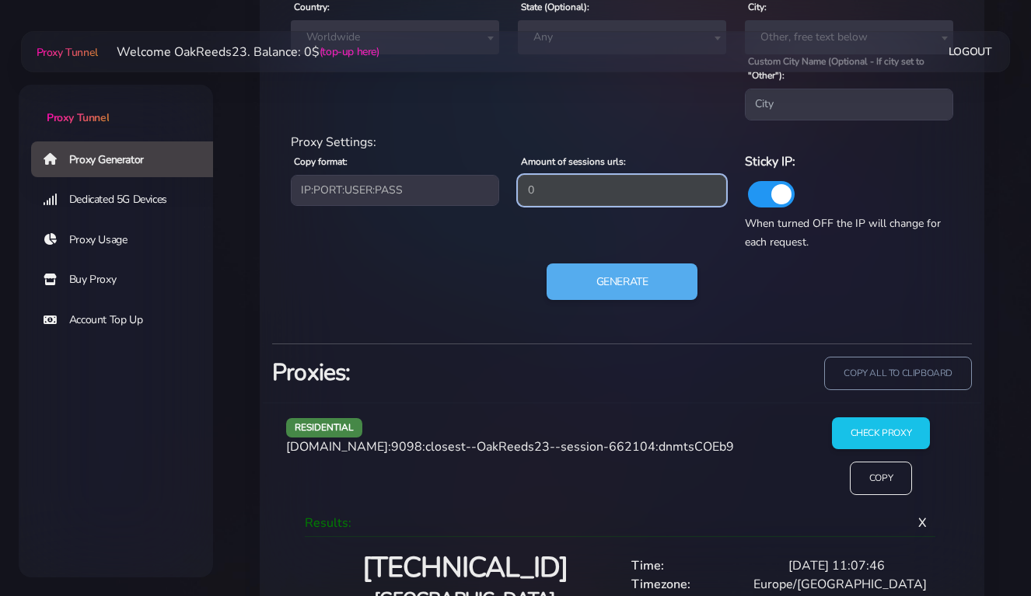
scroll to position [799, 0]
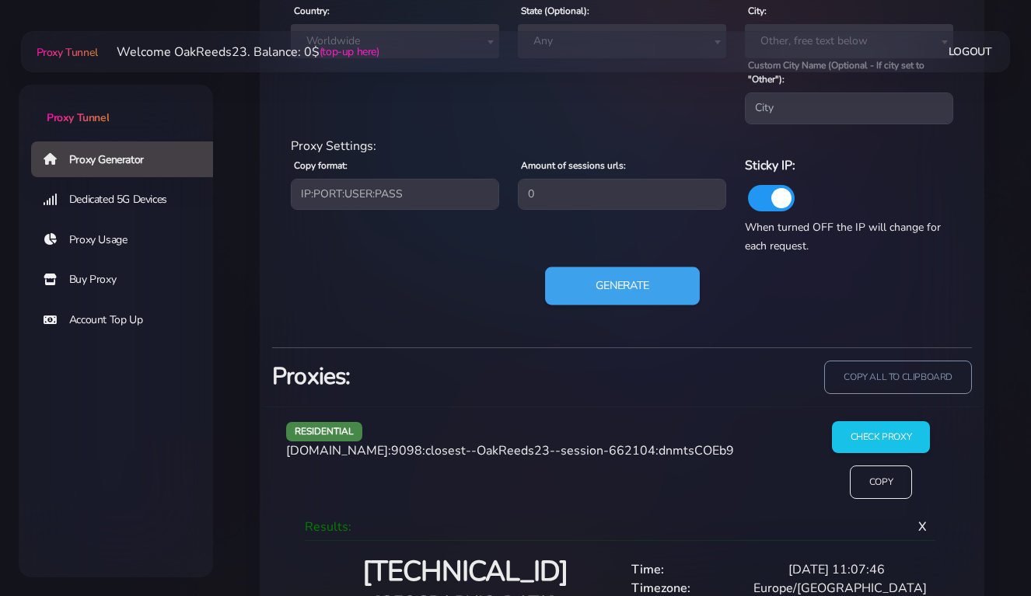
click at [647, 290] on button "Generate" at bounding box center [622, 286] width 155 height 38
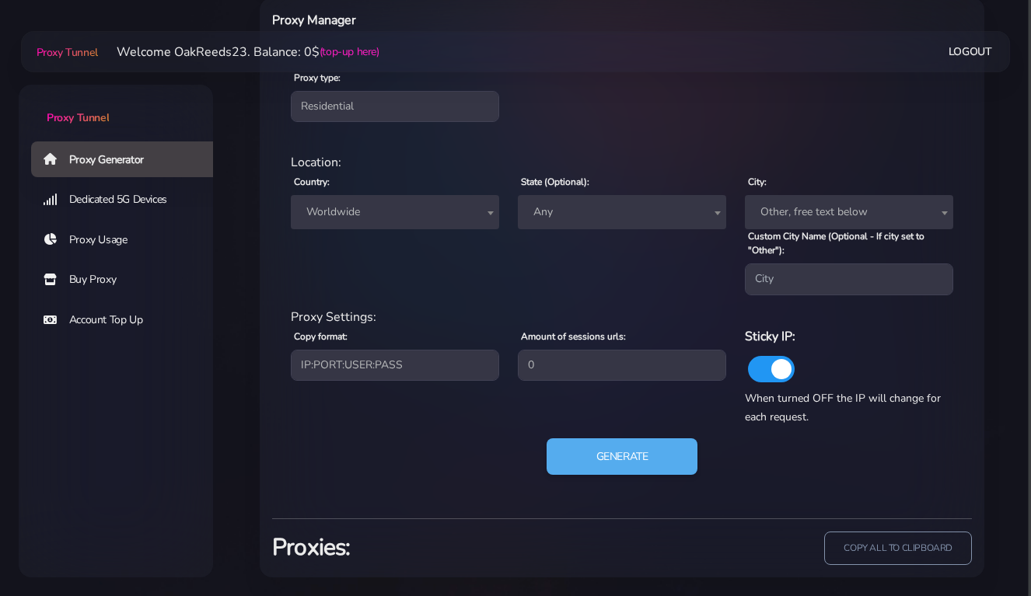
scroll to position [627, 0]
click at [477, 458] on div "Generate" at bounding box center [621, 464] width 681 height 50
click at [612, 520] on div "Generated successfully. Proxies: copy all to clipboard" at bounding box center [622, 548] width 700 height 59
click at [588, 463] on button "Generate" at bounding box center [622, 458] width 155 height 38
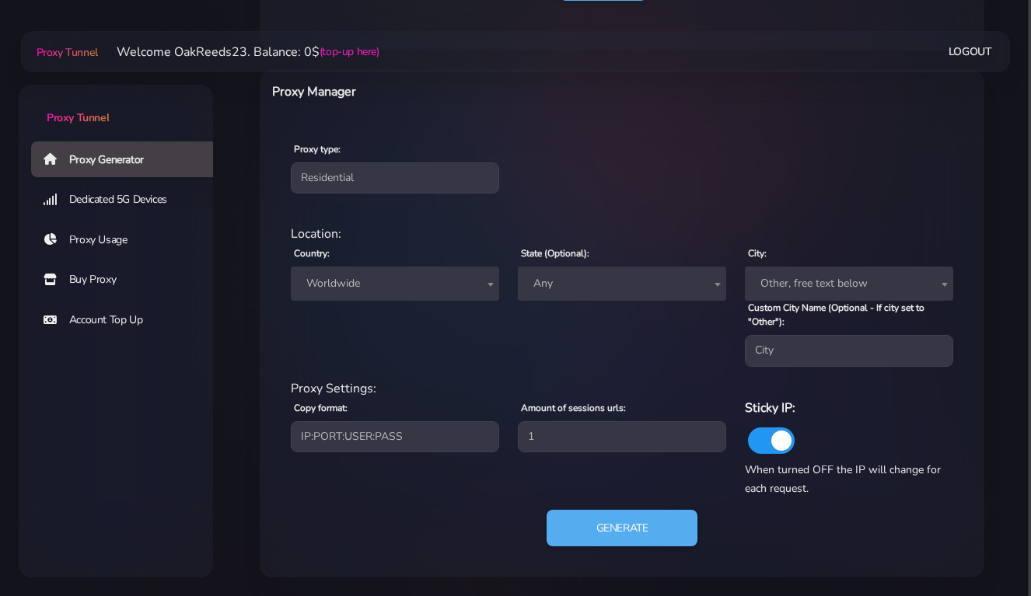
scroll to position [555, 0]
click at [616, 533] on button "Generate" at bounding box center [622, 529] width 155 height 38
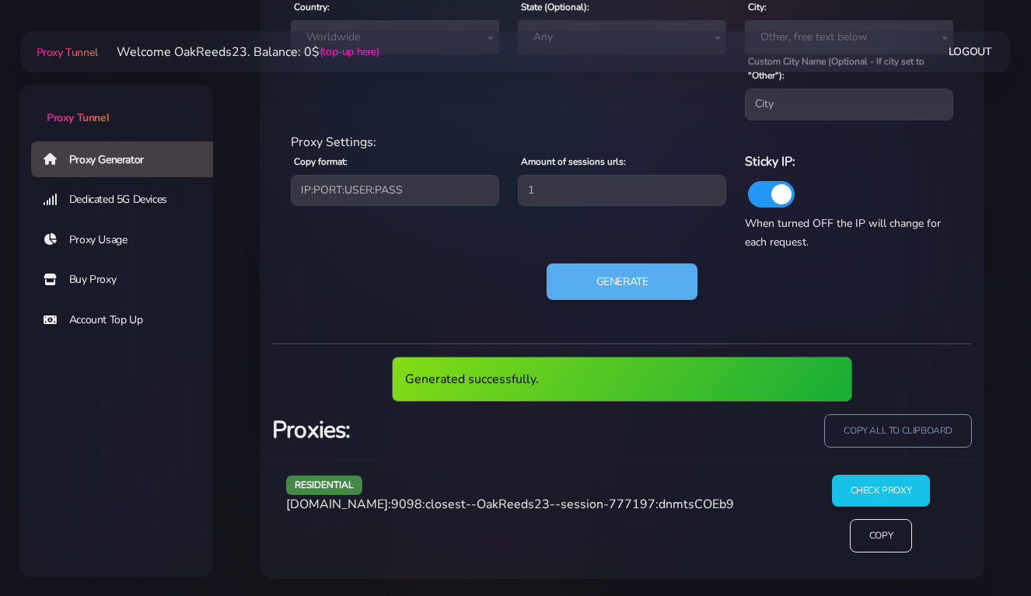
scroll to position [745, 0]
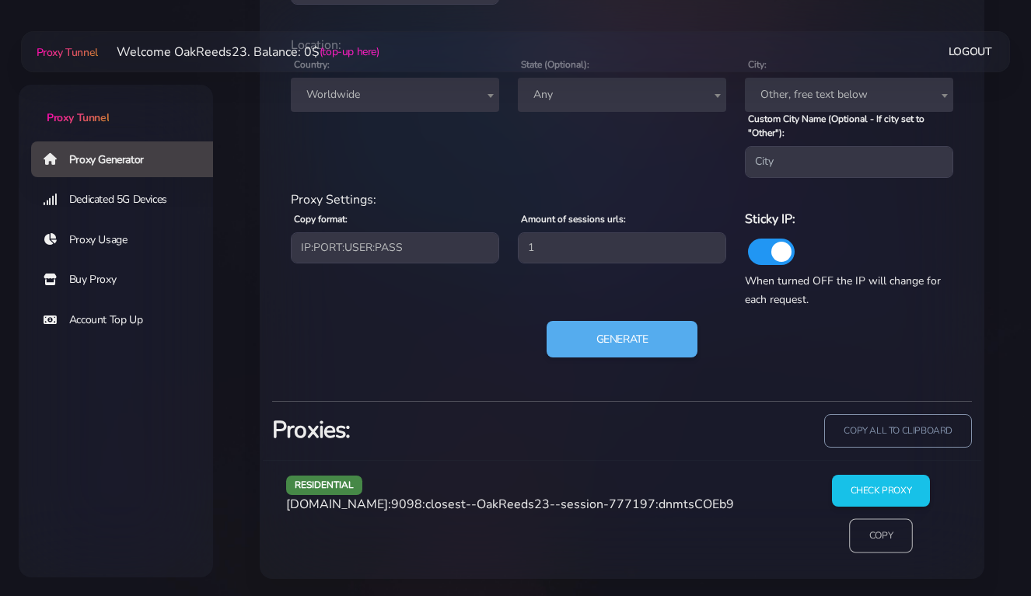
click at [871, 533] on input "Copy" at bounding box center [881, 536] width 64 height 34
click at [879, 490] on input "Check Proxy" at bounding box center [880, 491] width 100 height 33
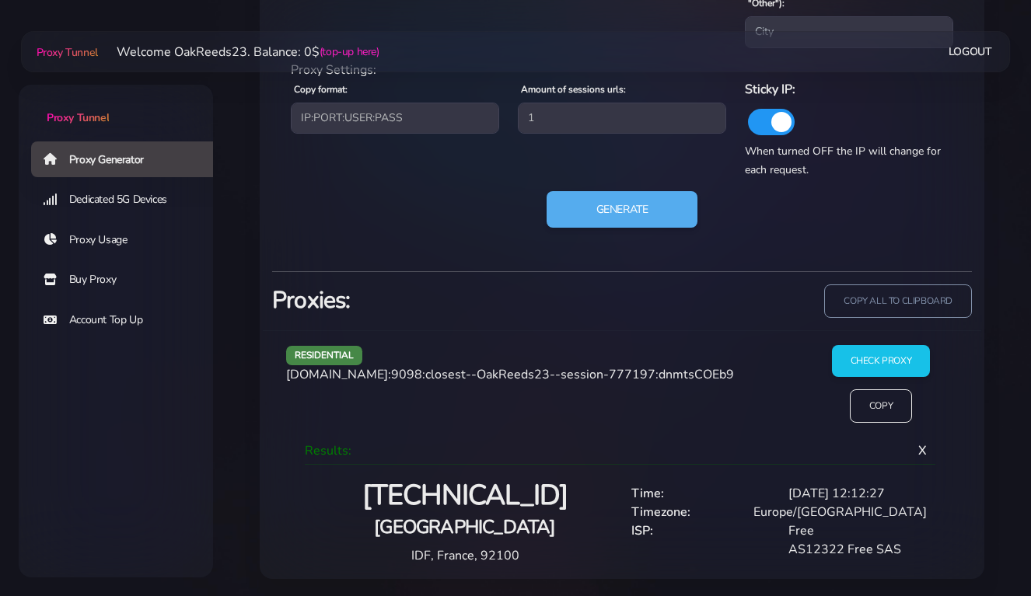
scroll to position [874, 0]
drag, startPoint x: 459, startPoint y: 253, endPoint x: 480, endPoint y: 258, distance: 21.5
click at [463, 255] on div "residential Location: Country: Worldwide [GEOGRAPHIC_DATA] [GEOGRAPHIC_DATA] [G…" at bounding box center [622, 76] width 700 height 365
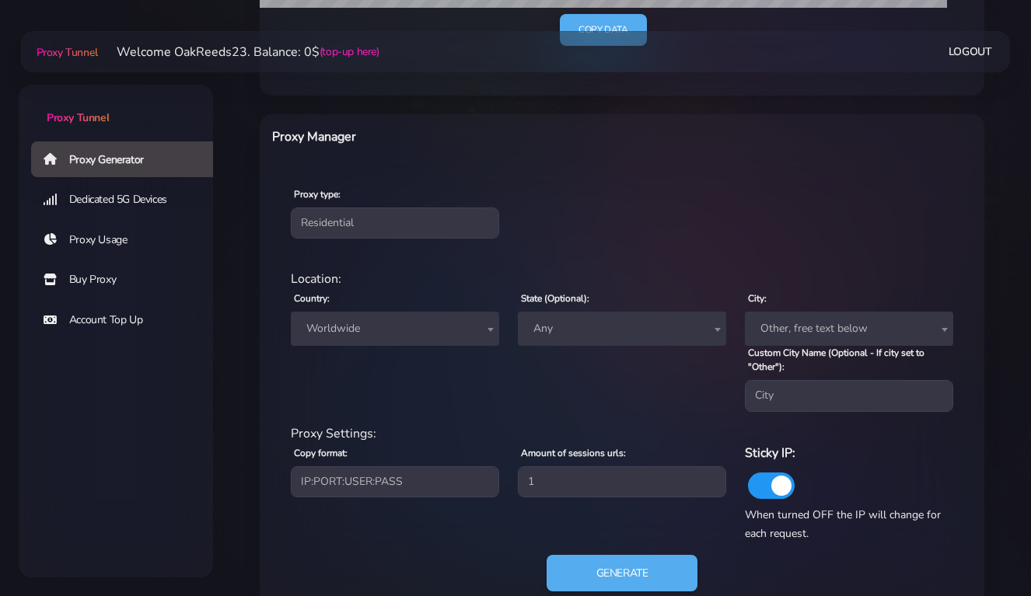
scroll to position [510, 0]
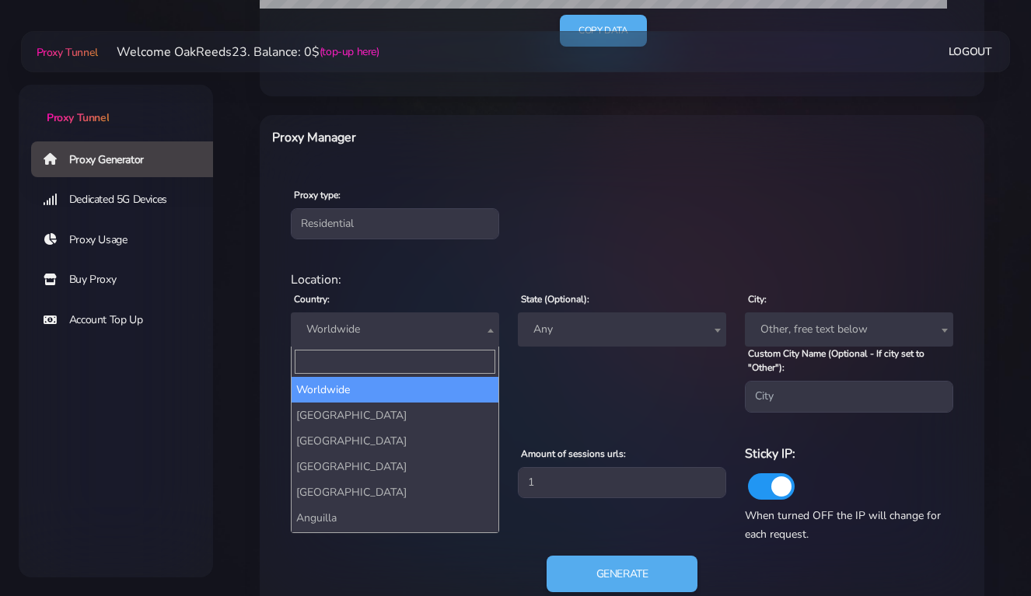
click at [394, 331] on span "Worldwide" at bounding box center [395, 330] width 190 height 22
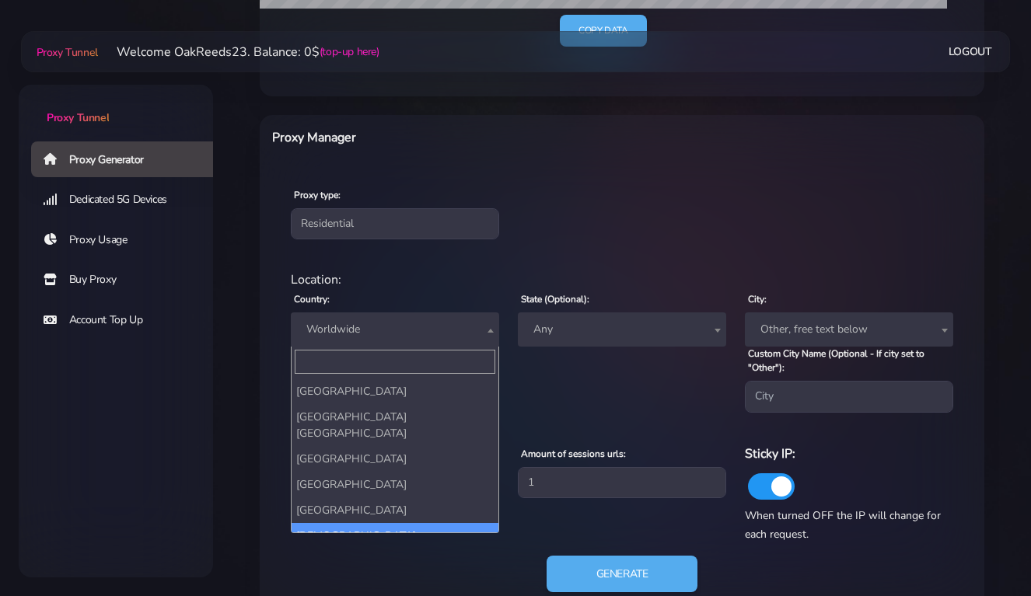
scroll to position [6044, 0]
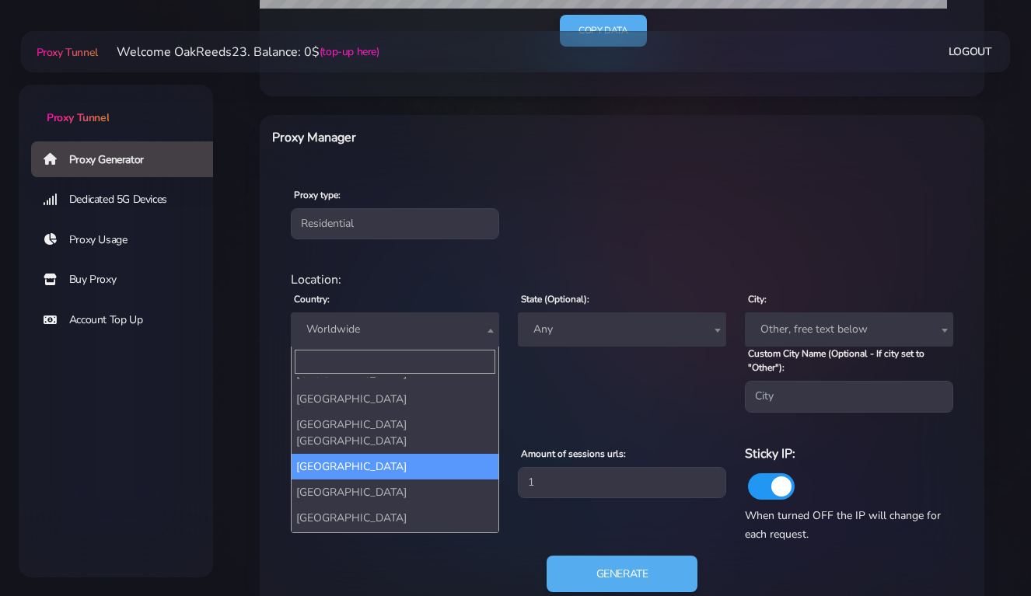
select select "US"
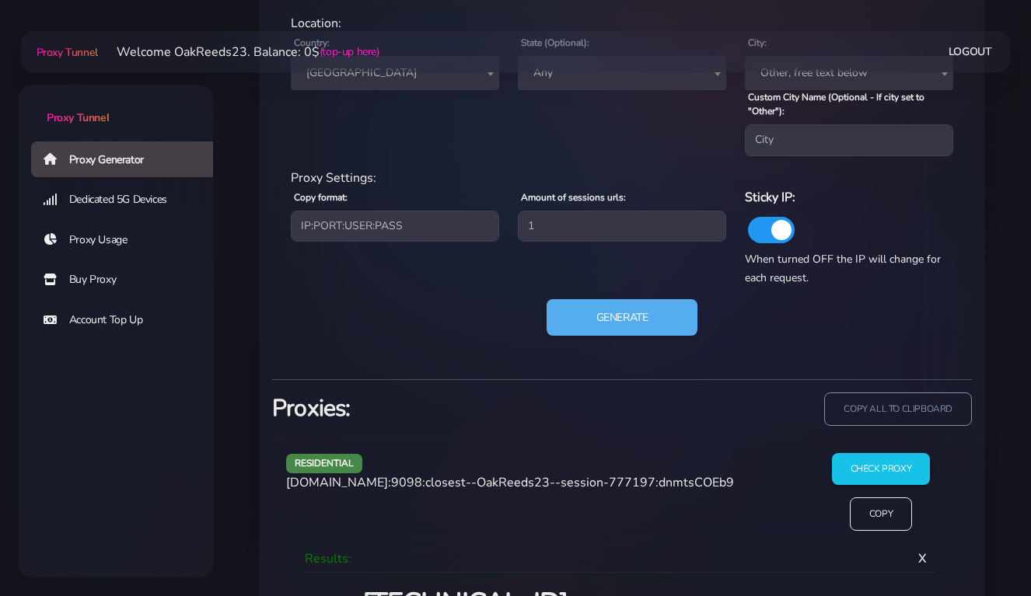
scroll to position [794, 0]
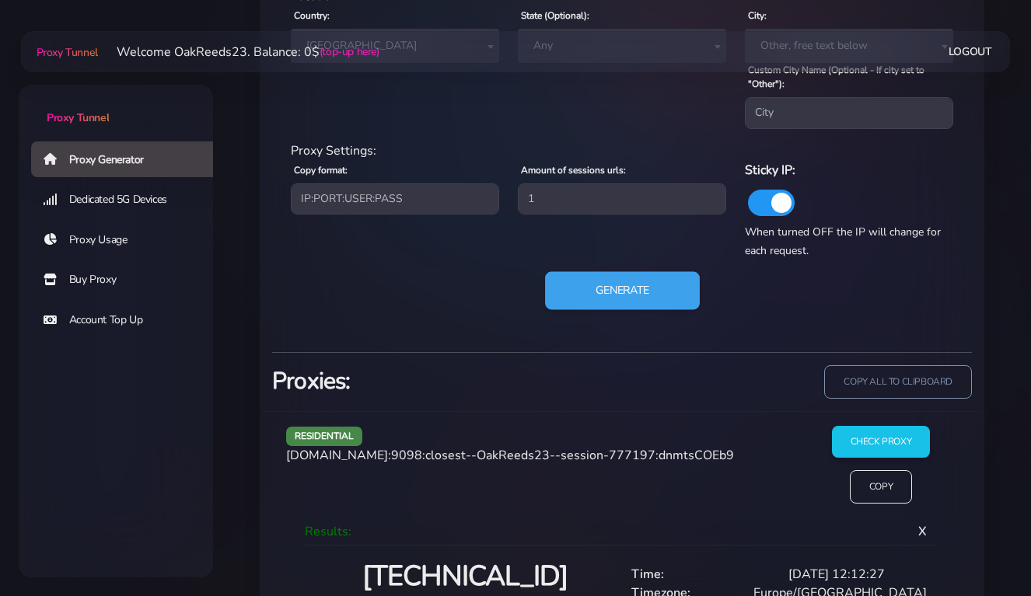
click at [610, 285] on button "Generate" at bounding box center [622, 290] width 155 height 38
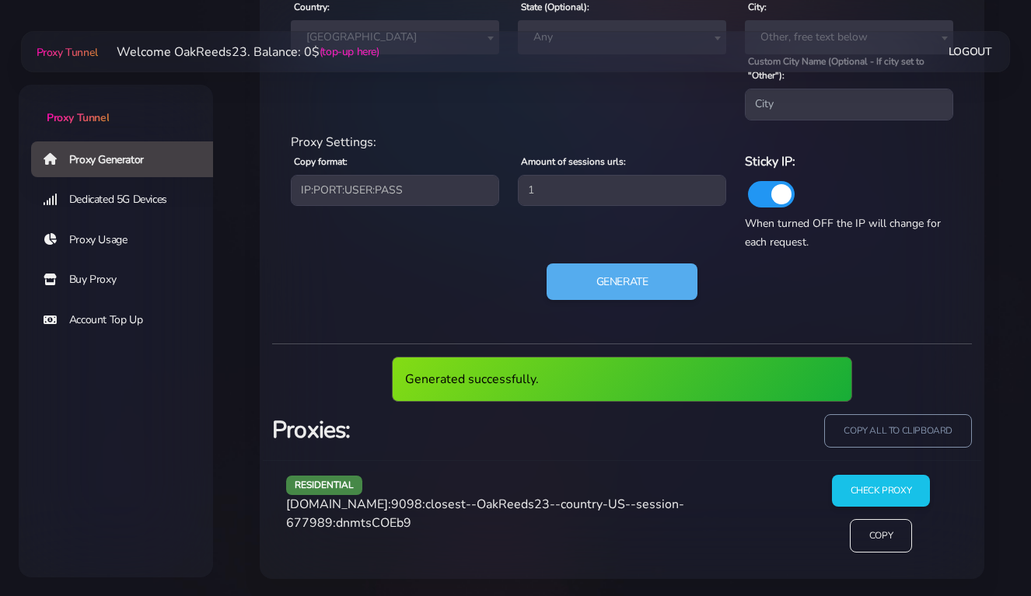
scroll to position [745, 0]
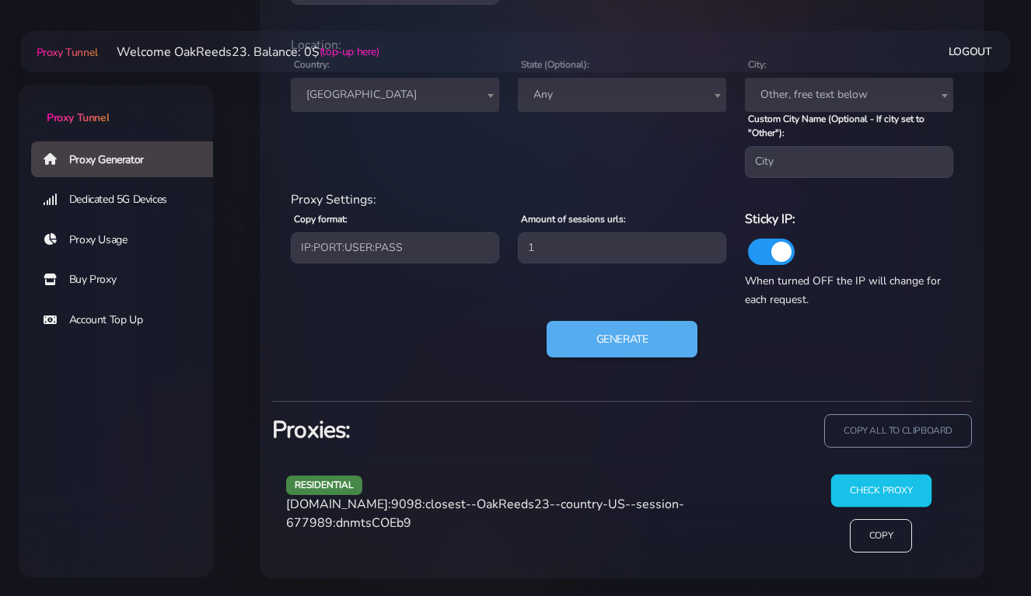
click at [876, 488] on input "Check Proxy" at bounding box center [880, 491] width 100 height 33
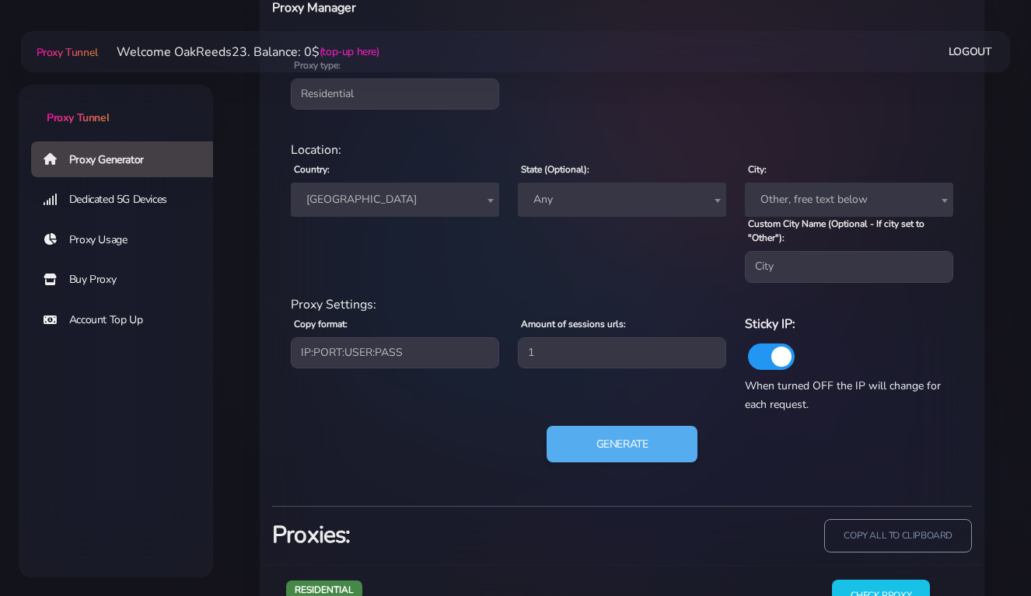
scroll to position [639, 0]
click at [424, 202] on span "[GEOGRAPHIC_DATA]" at bounding box center [395, 201] width 190 height 22
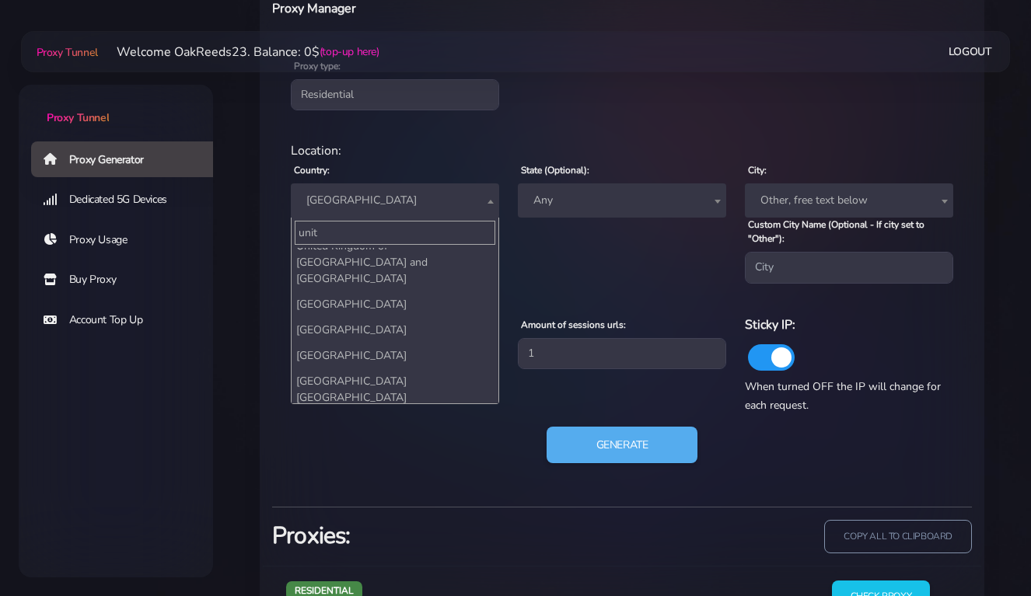
scroll to position [0, 0]
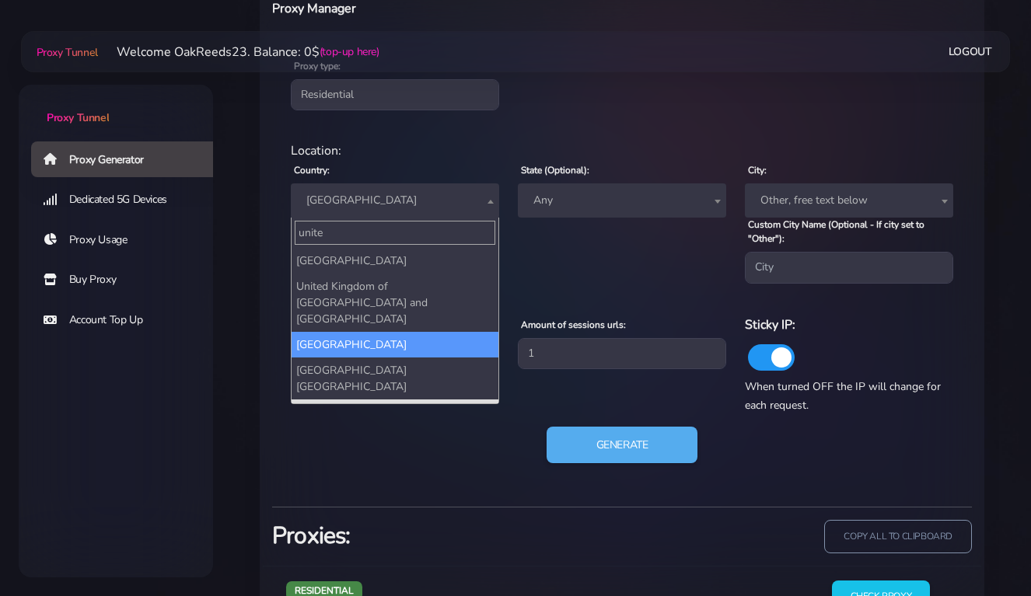
type input "unite"
select select "UK"
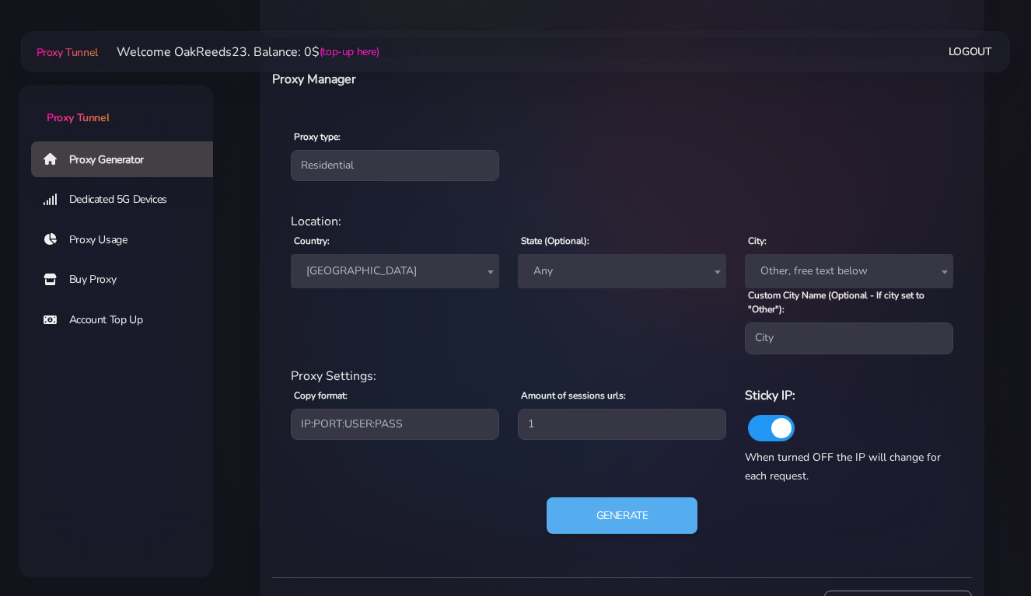
scroll to position [577, 0]
